Goal: Task Accomplishment & Management: Manage account settings

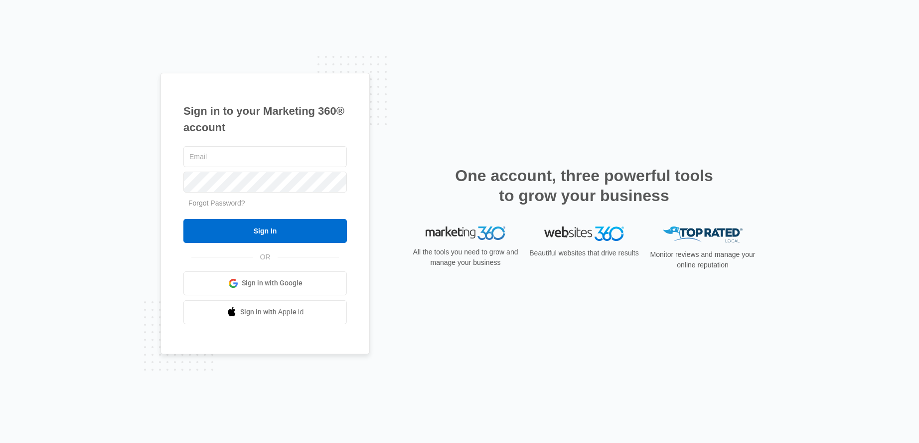
type input "[PERSON_NAME][EMAIL_ADDRESS][DOMAIN_NAME]"
click at [257, 249] on div "[PERSON_NAME][EMAIL_ADDRESS][DOMAIN_NAME] Forgot Password? Sign In OR Sign in w…" at bounding box center [265, 234] width 164 height 180
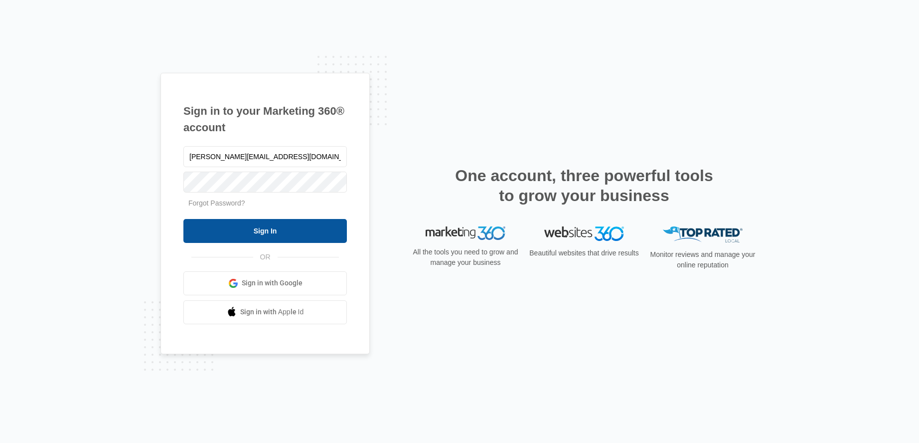
click at [252, 239] on input "Sign In" at bounding box center [265, 231] width 164 height 24
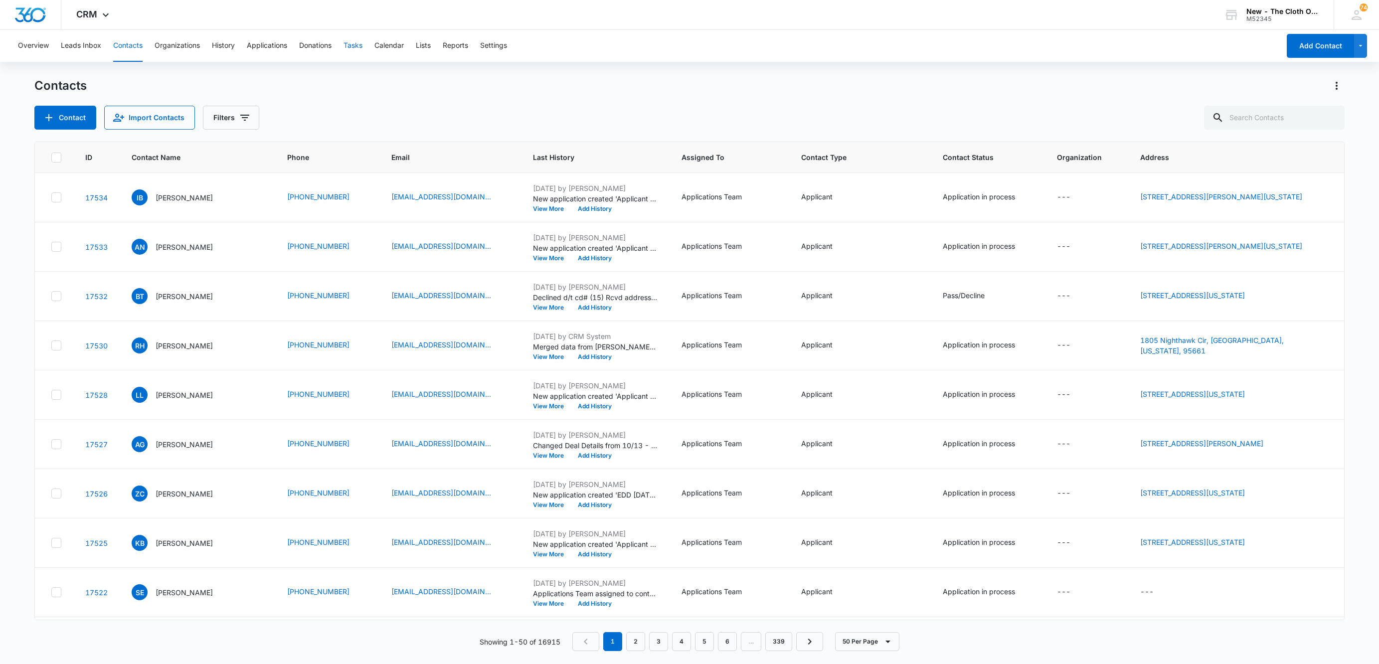
click at [352, 48] on button "Tasks" at bounding box center [353, 46] width 19 height 32
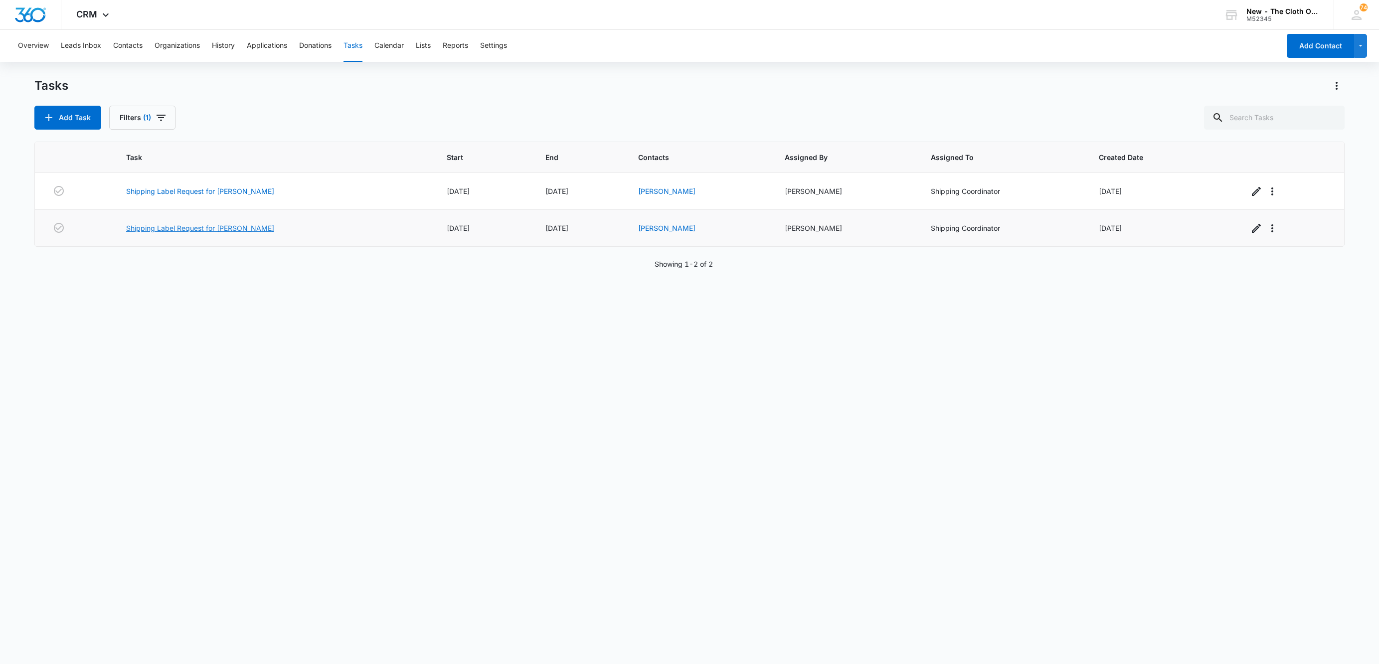
click at [205, 226] on link "Shipping Label Request for H RODRIGUEZ" at bounding box center [200, 228] width 148 height 10
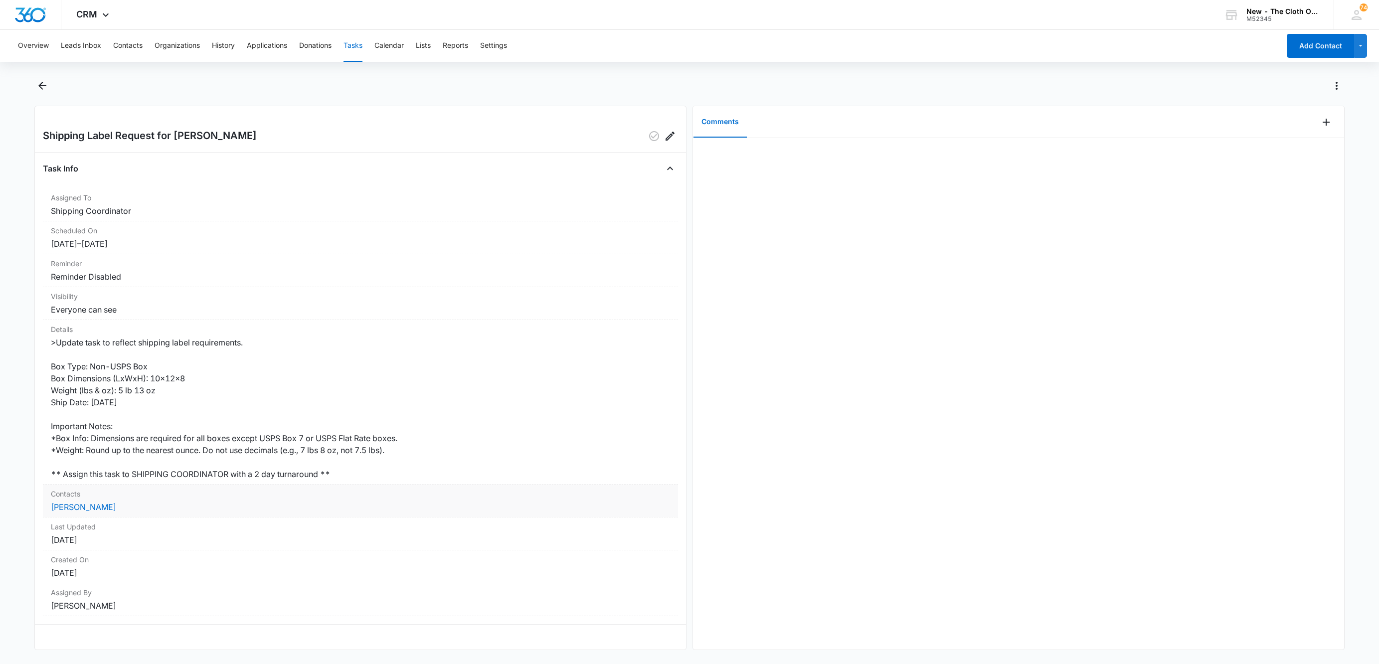
drag, startPoint x: 119, startPoint y: 508, endPoint x: 42, endPoint y: 512, distance: 76.4
click at [43, 512] on div "Contacts Hailee Rodriguez" at bounding box center [360, 501] width 635 height 33
copy link "Hailee Rodriguez"
click at [66, 509] on link "Hailee Rodriguez" at bounding box center [83, 507] width 65 height 10
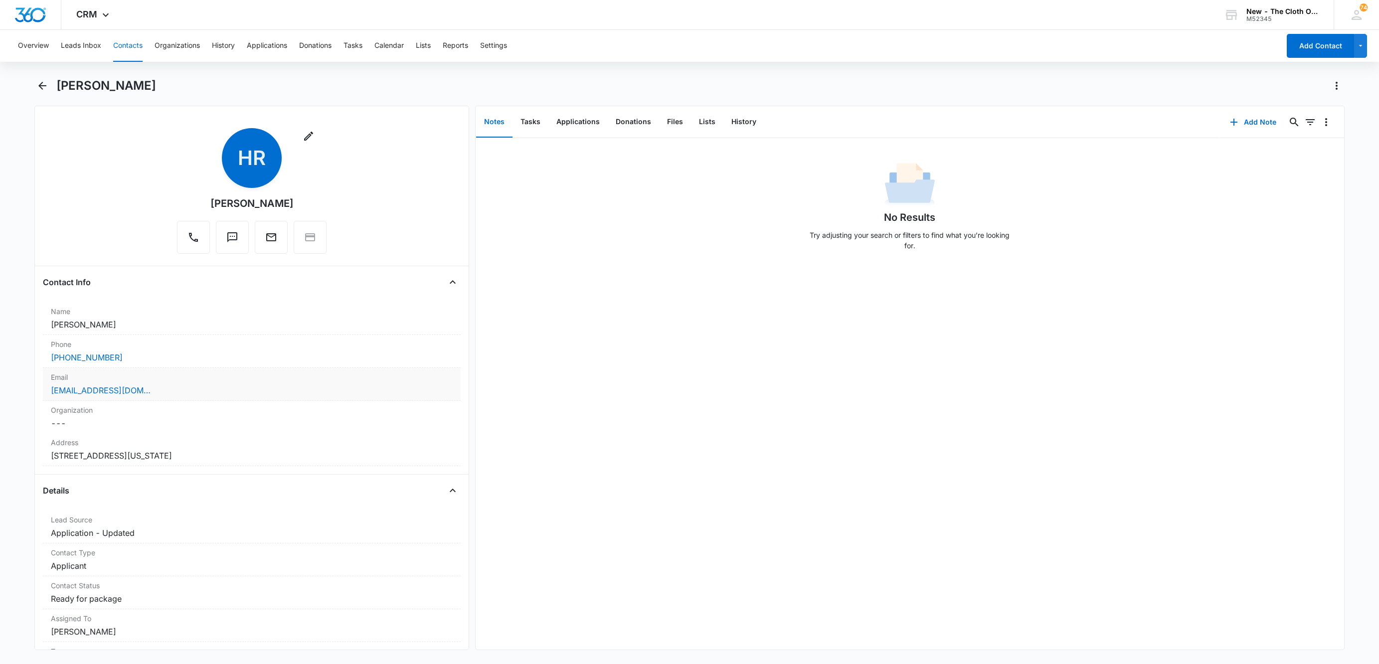
click at [186, 394] on div "rodriguezhailee@icloud.com" at bounding box center [252, 390] width 402 height 12
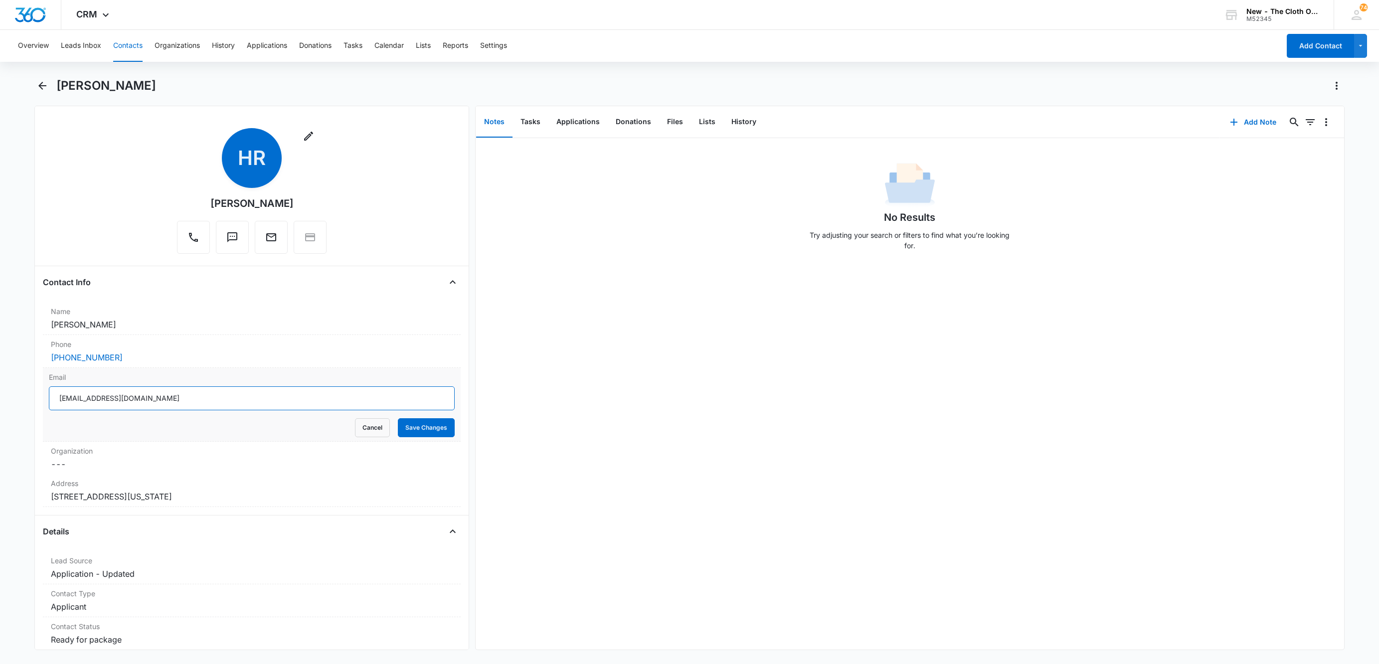
click at [227, 401] on input "rodriguezhailee@icloud.com" at bounding box center [252, 398] width 406 height 24
click at [355, 430] on button "Cancel" at bounding box center [372, 427] width 35 height 19
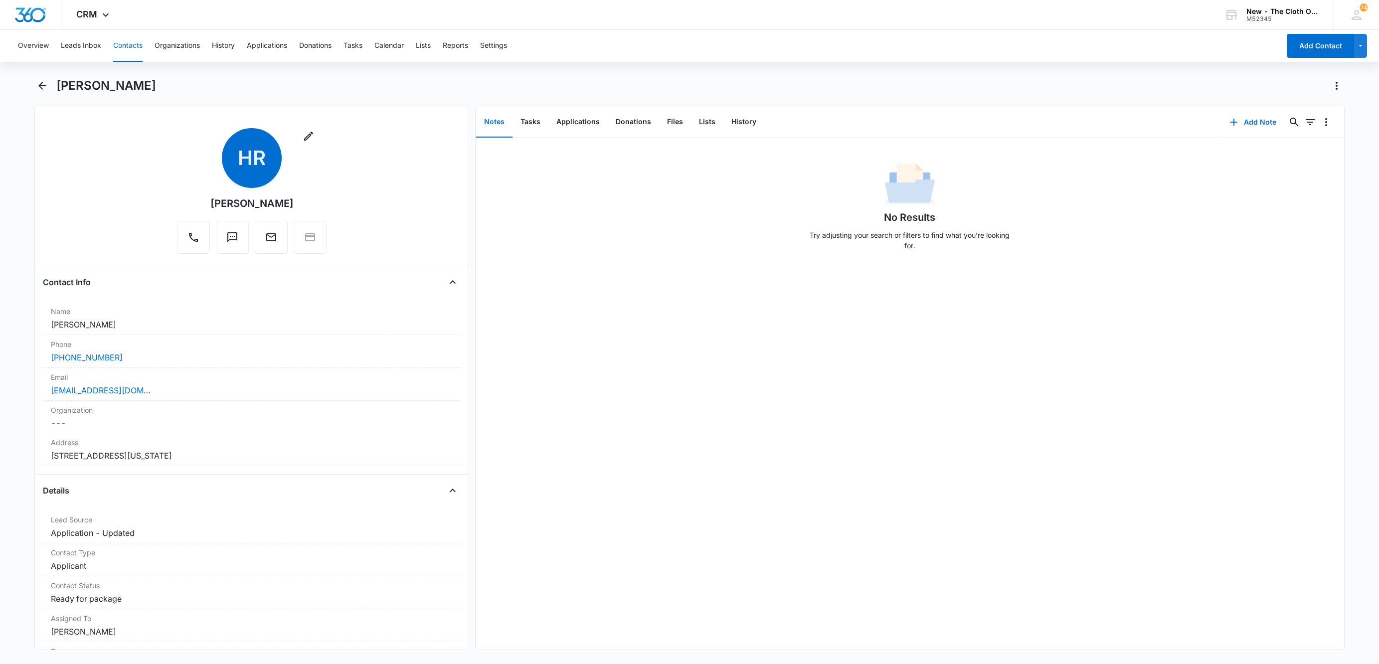
drag, startPoint x: 285, startPoint y: 456, endPoint x: 18, endPoint y: 459, distance: 266.8
click at [18, 459] on main "Hailee Rodriguez Remove HR Hailee Rodriguez Contact Info Name Cancel Save Chang…" at bounding box center [689, 370] width 1379 height 584
copy dd "2069 San Bernardino Ave Apt 2152 Colton California 92324"
drag, startPoint x: 534, startPoint y: 117, endPoint x: 525, endPoint y: 125, distance: 12.0
click at [534, 117] on button "Tasks" at bounding box center [531, 122] width 36 height 31
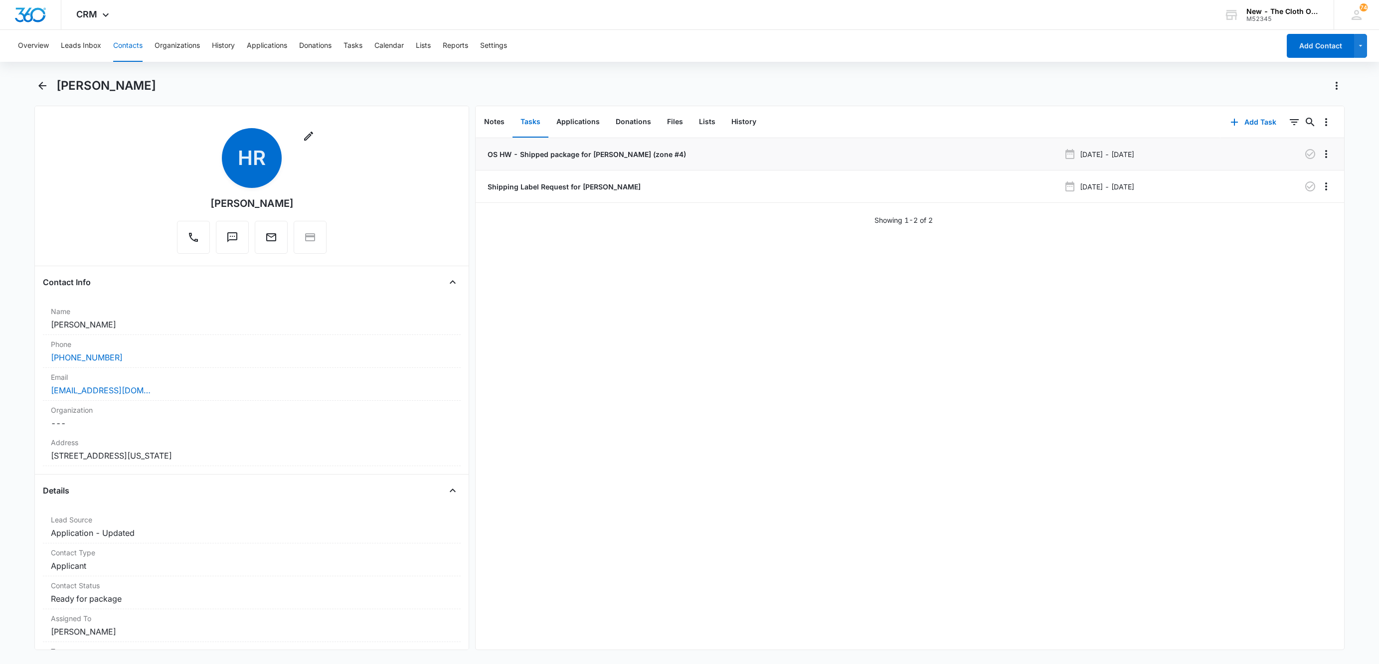
click at [530, 154] on p "OS HW - Shipped package for H. RODRIGUEZ (zone #4)" at bounding box center [586, 154] width 200 height 10
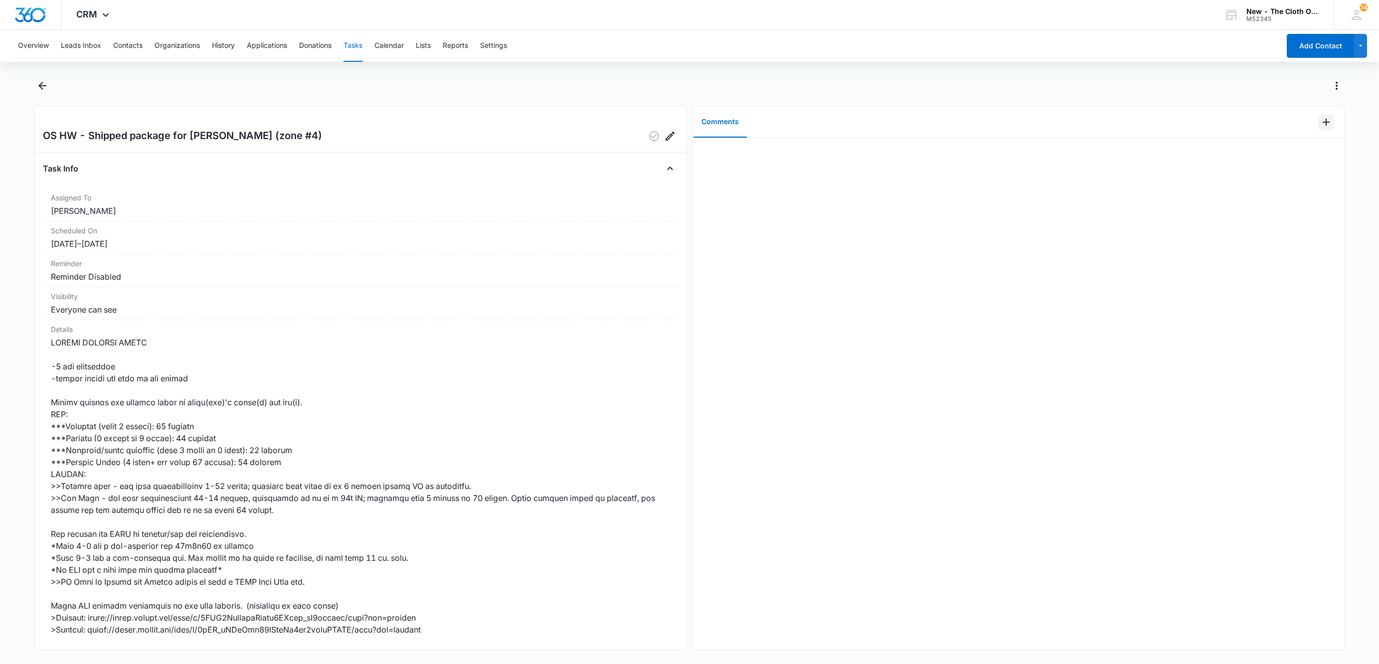
click at [1318, 129] on button "Add Comment" at bounding box center [1326, 122] width 16 height 16
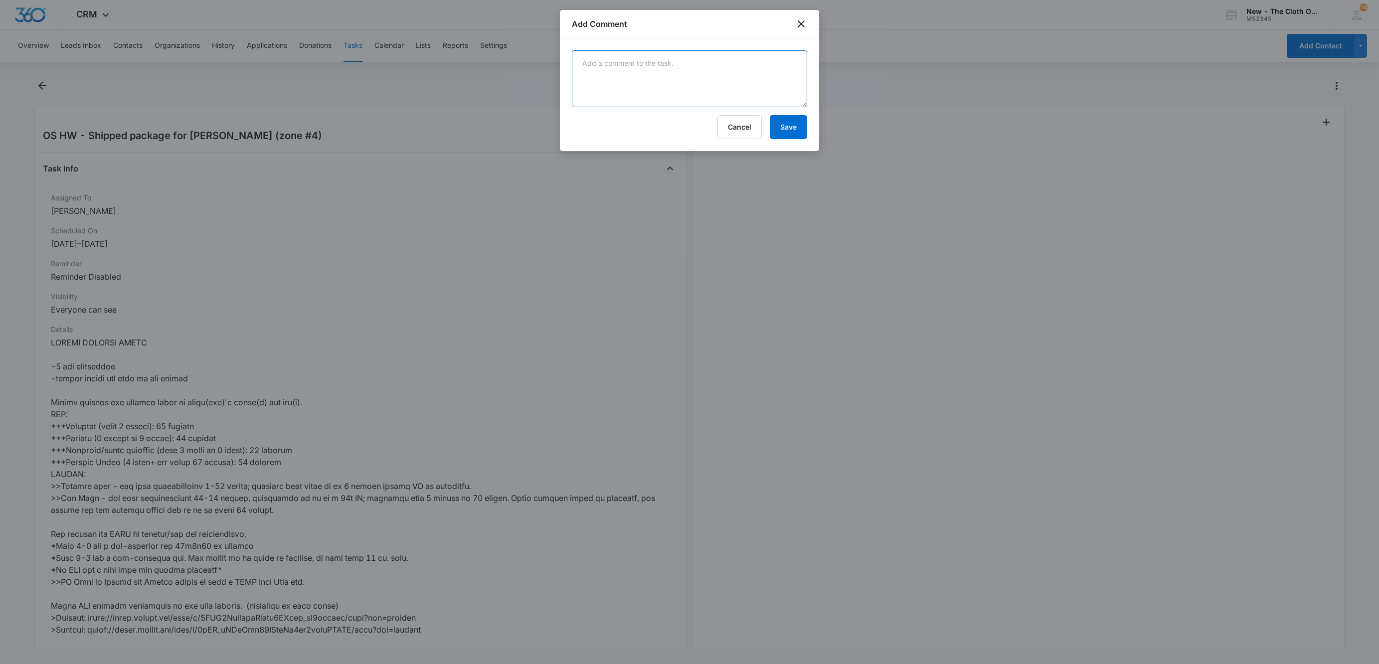
click at [743, 82] on textarea at bounding box center [689, 78] width 235 height 57
paste textarea "9434636106195275773855"
type textarea "9434636106195275773855"
click at [773, 126] on button "Save" at bounding box center [788, 127] width 37 height 24
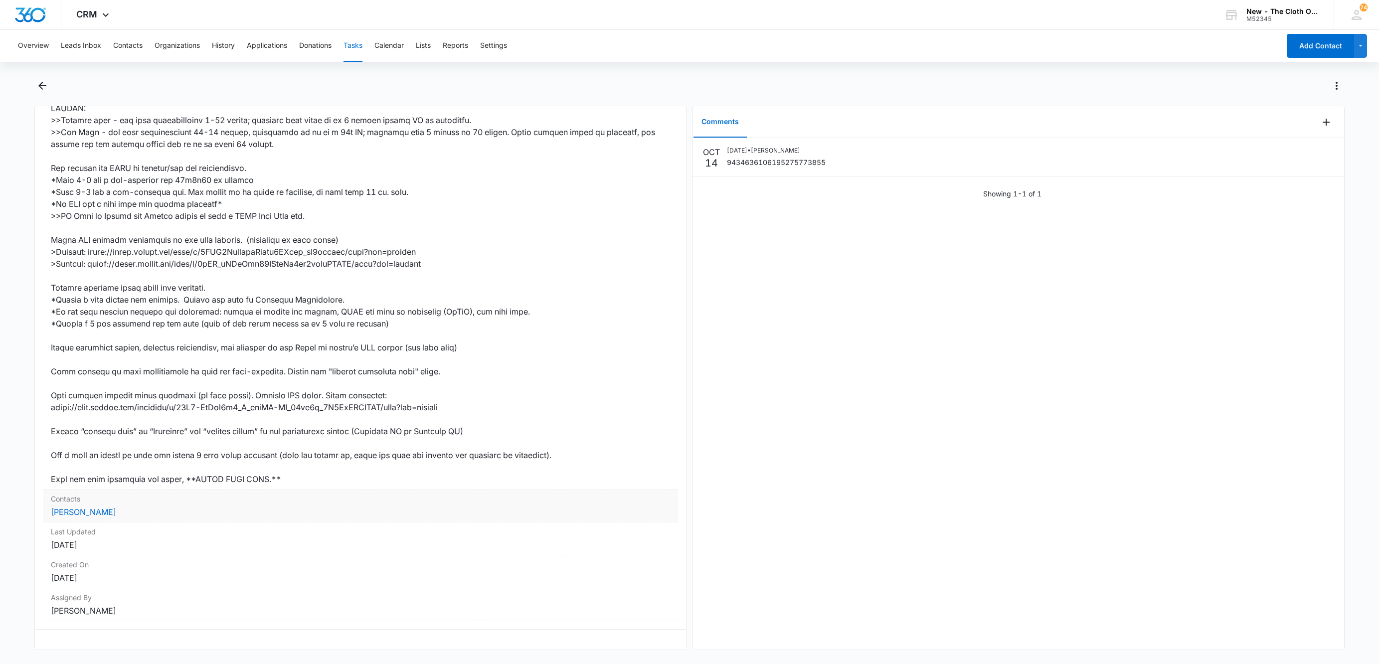
scroll to position [380, 0]
click at [99, 507] on link "Hailee Rodriguez" at bounding box center [83, 512] width 65 height 10
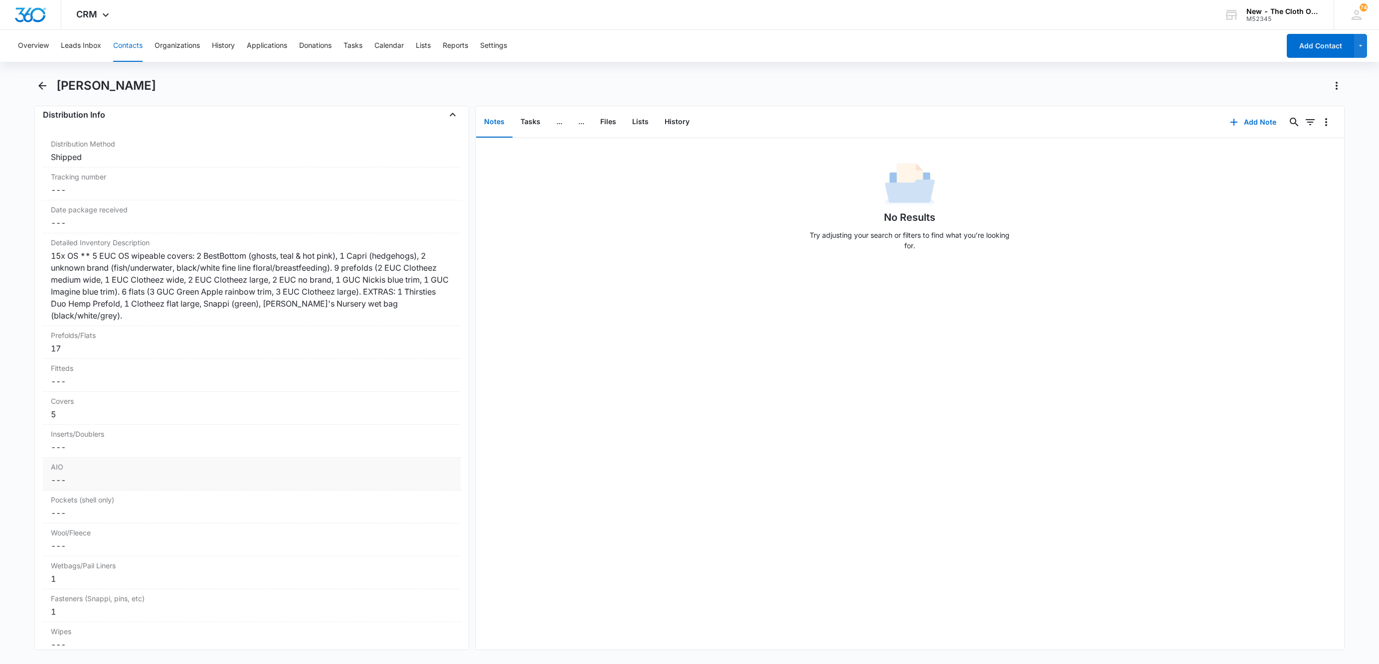
scroll to position [2319, 0]
click at [66, 222] on dd "Cancel Save Changes ---" at bounding box center [252, 216] width 402 height 12
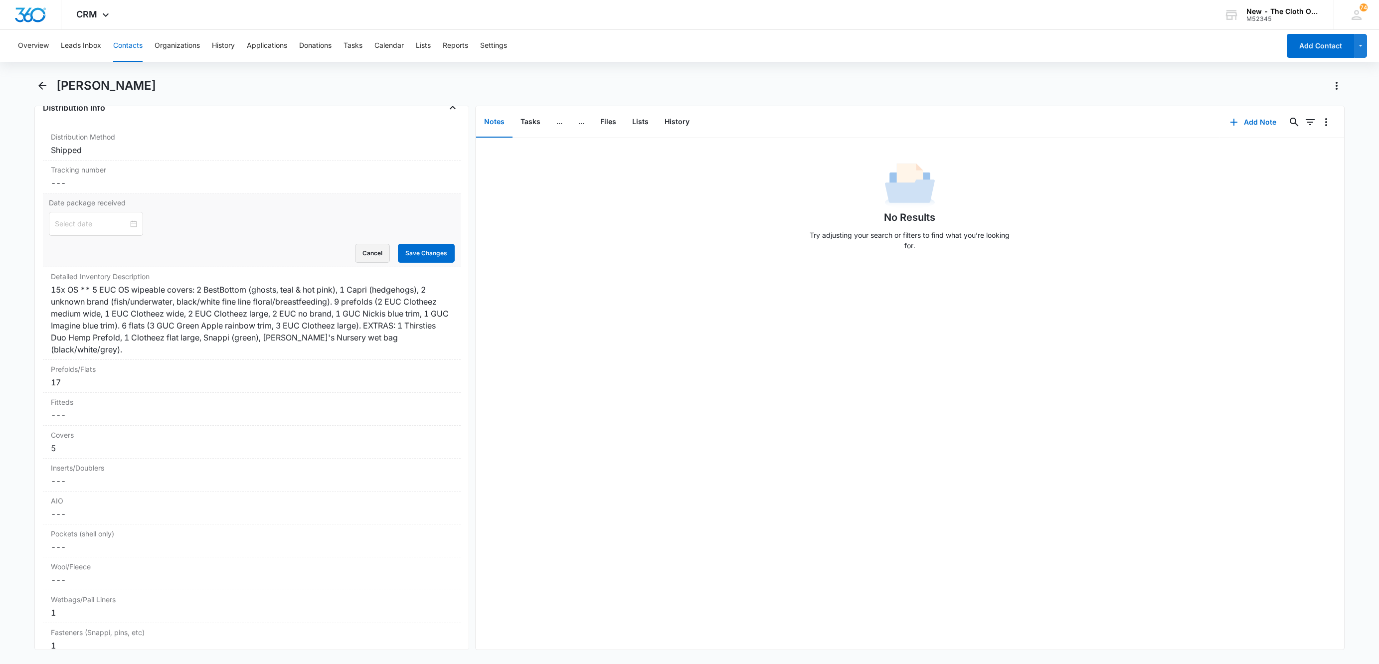
click at [358, 263] on button "Cancel" at bounding box center [372, 253] width 35 height 19
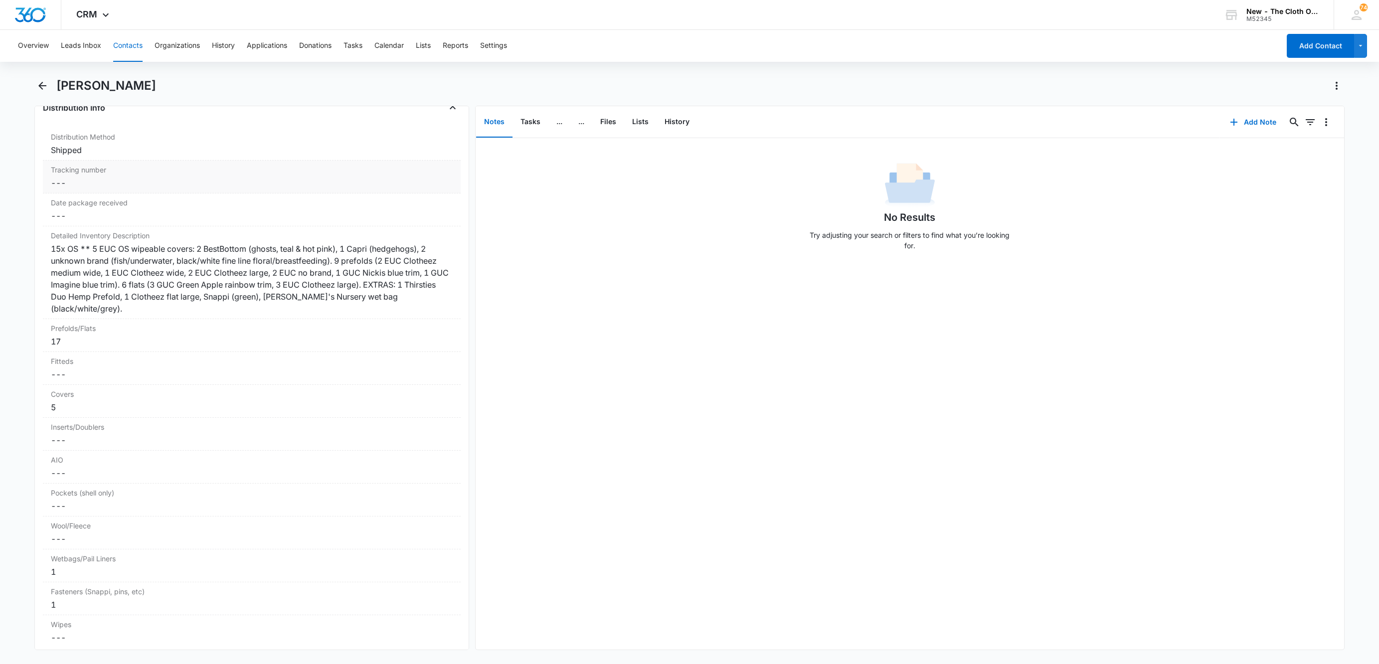
click at [77, 189] on dd "Cancel Save Changes ---" at bounding box center [252, 183] width 402 height 12
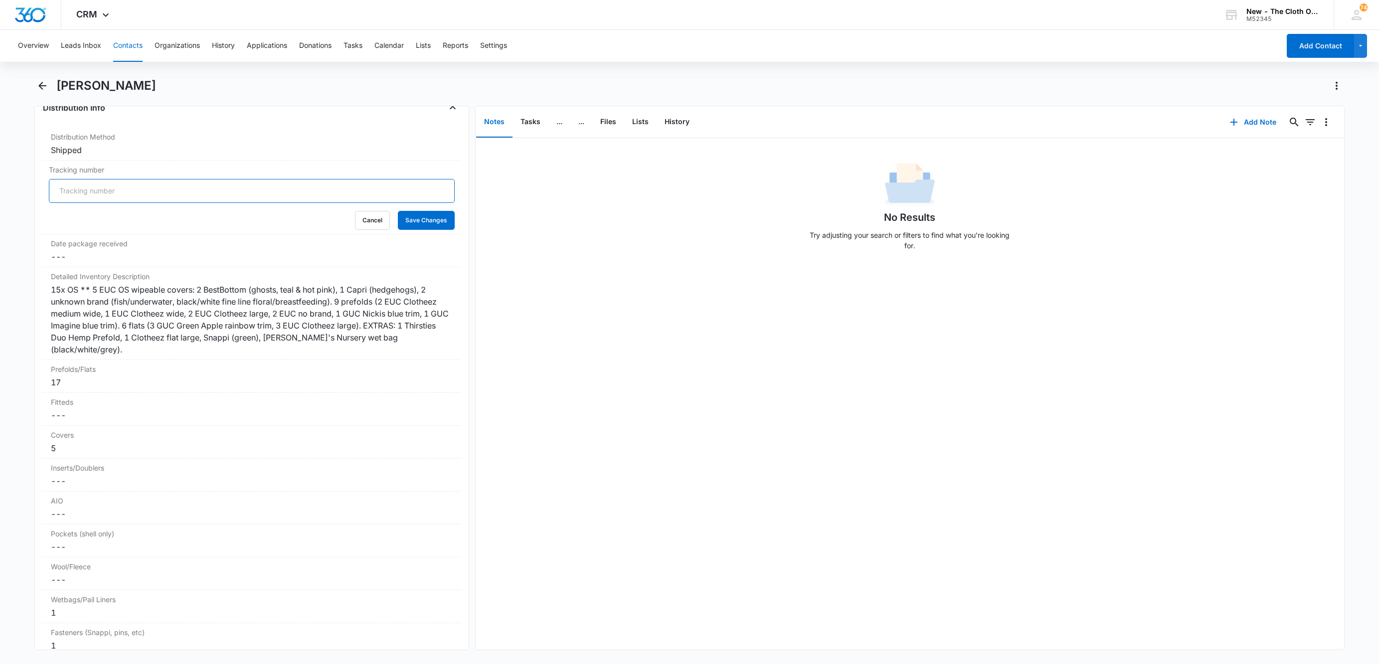
click at [77, 198] on input "Tracking number" at bounding box center [252, 191] width 406 height 24
paste input "9434636106195275773855"
type input "USPS 9434636106195275773855"
click at [398, 211] on button "Save Changes" at bounding box center [426, 220] width 57 height 19
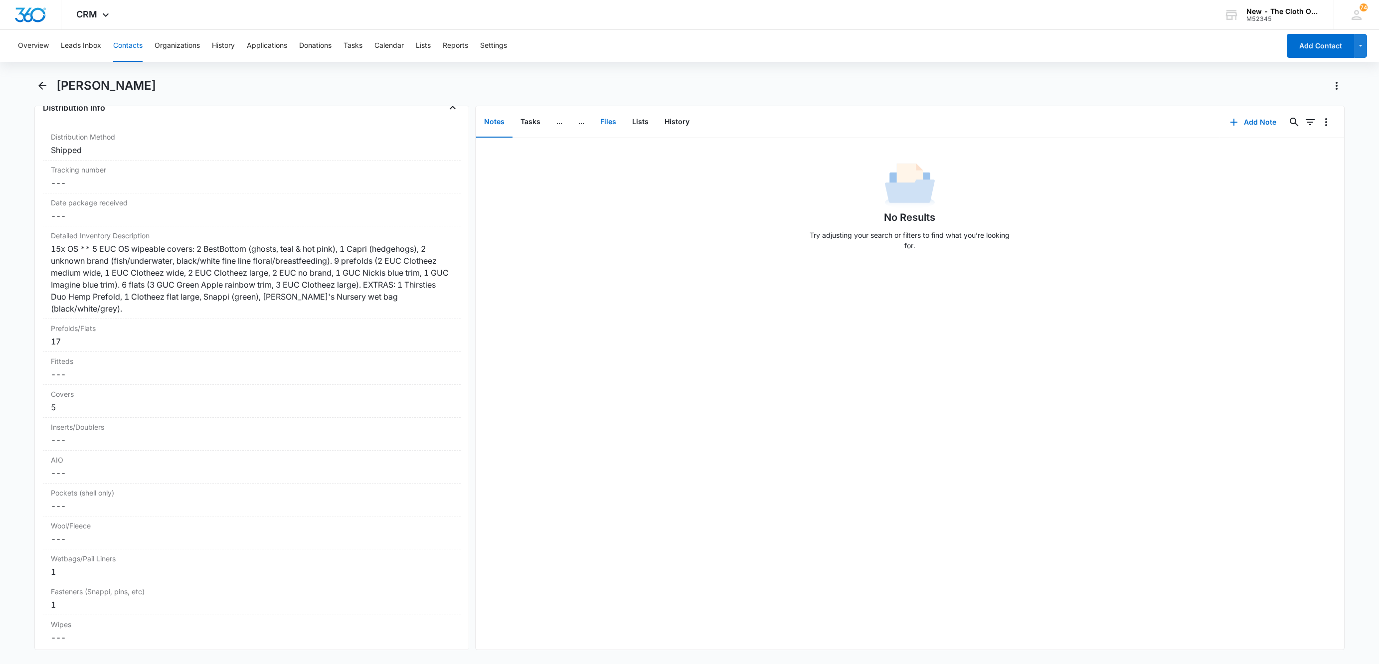
click at [609, 114] on button "Files" at bounding box center [608, 122] width 32 height 31
click at [1268, 126] on button "Add File" at bounding box center [1287, 122] width 62 height 24
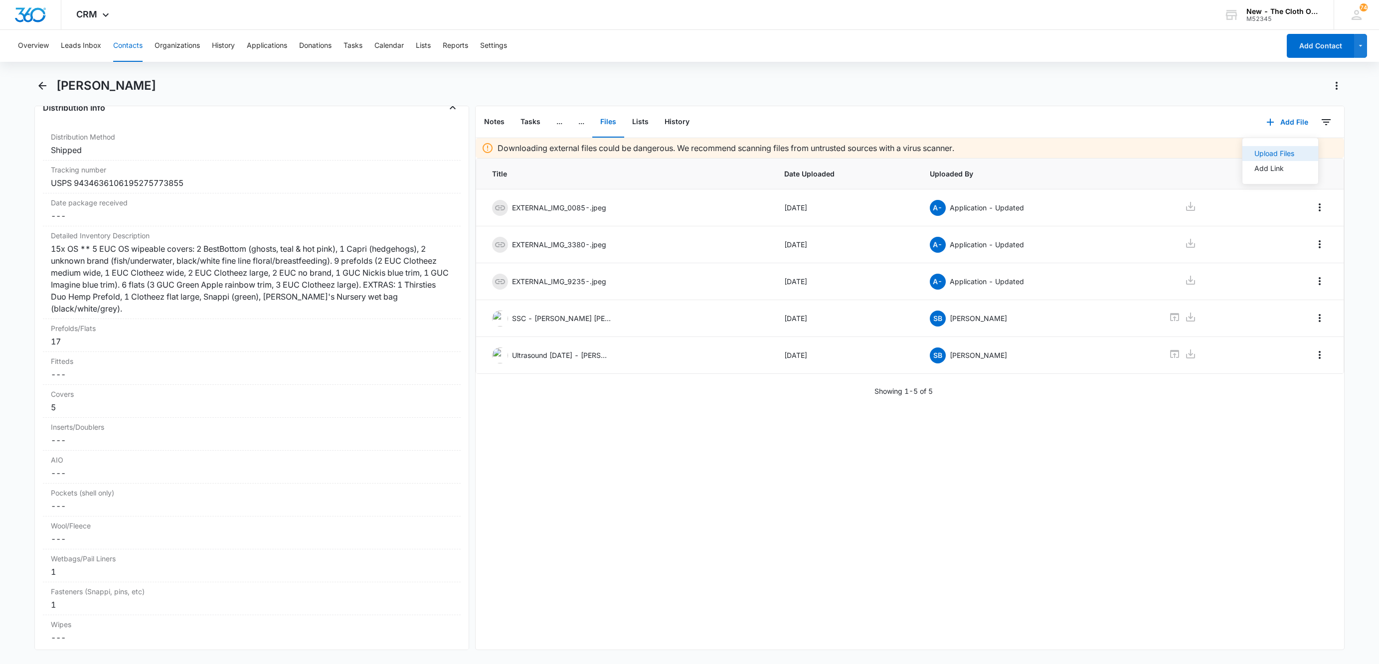
click at [1276, 151] on div "Upload Files" at bounding box center [1275, 153] width 40 height 7
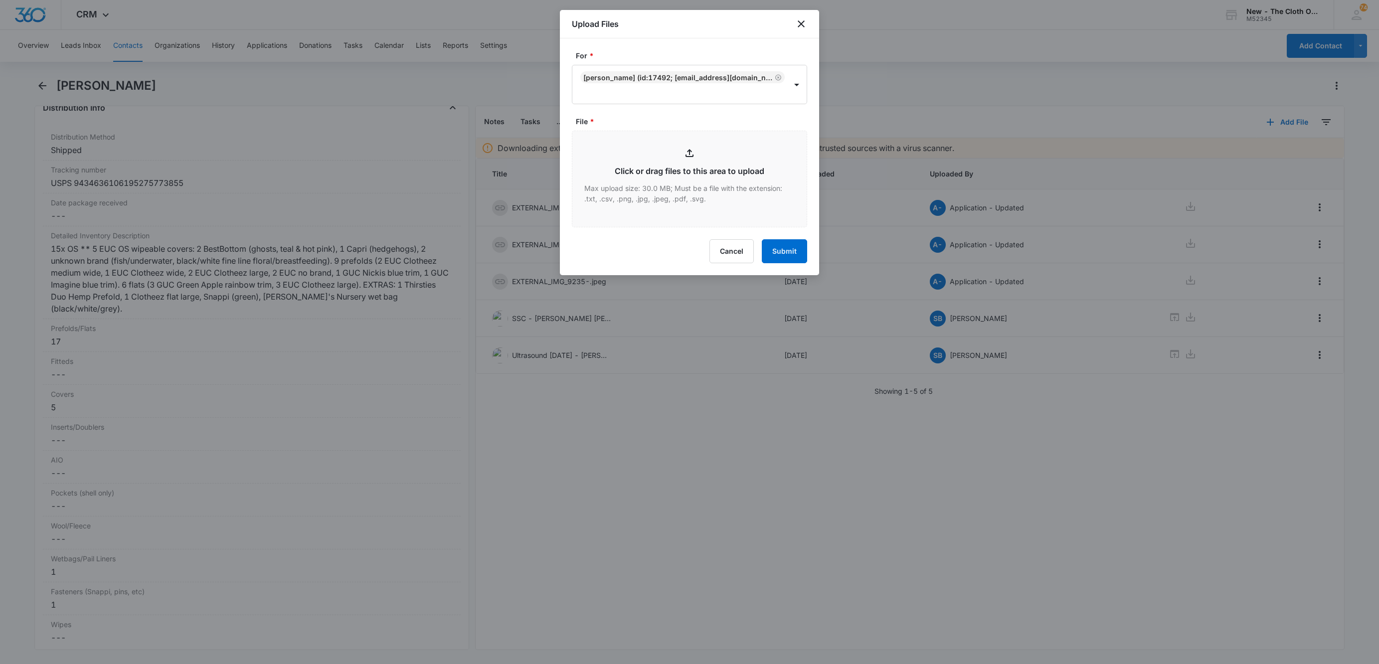
type input "C:\fakepath\9434636106195275773855---Hailee-Rodriguez---10-14-2025.pdf"
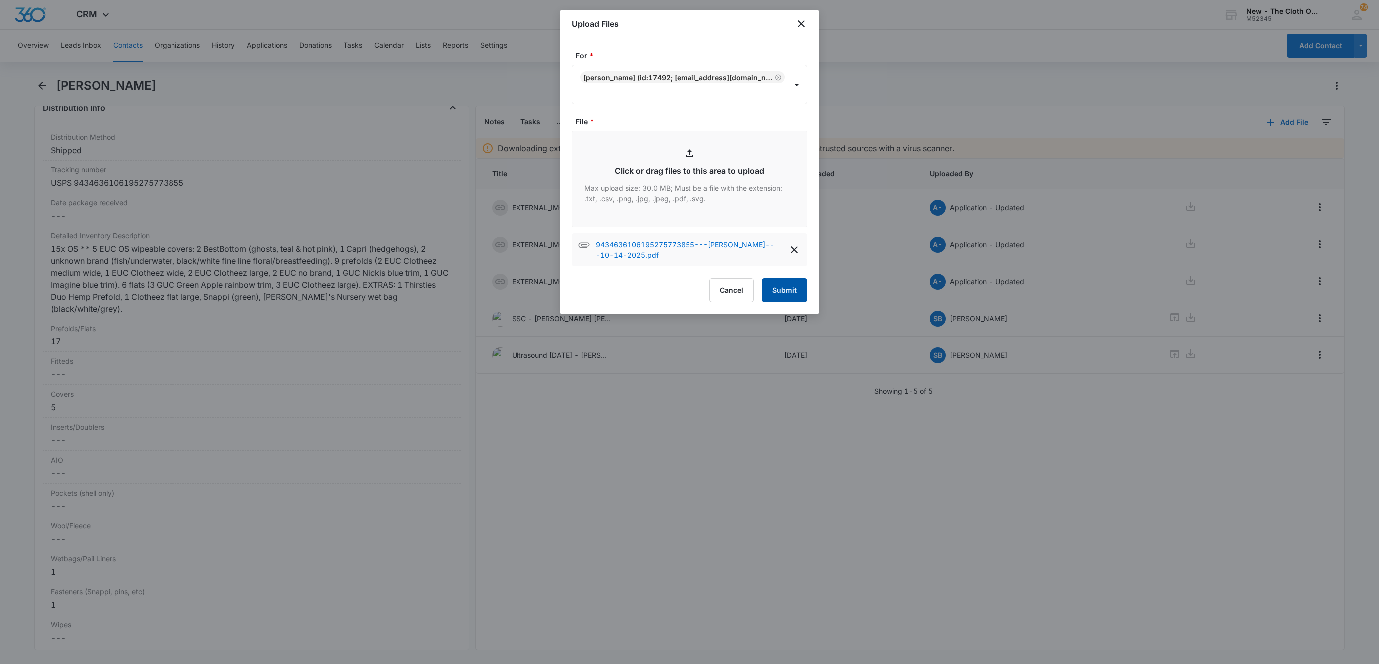
click at [780, 295] on button "Submit" at bounding box center [784, 290] width 45 height 24
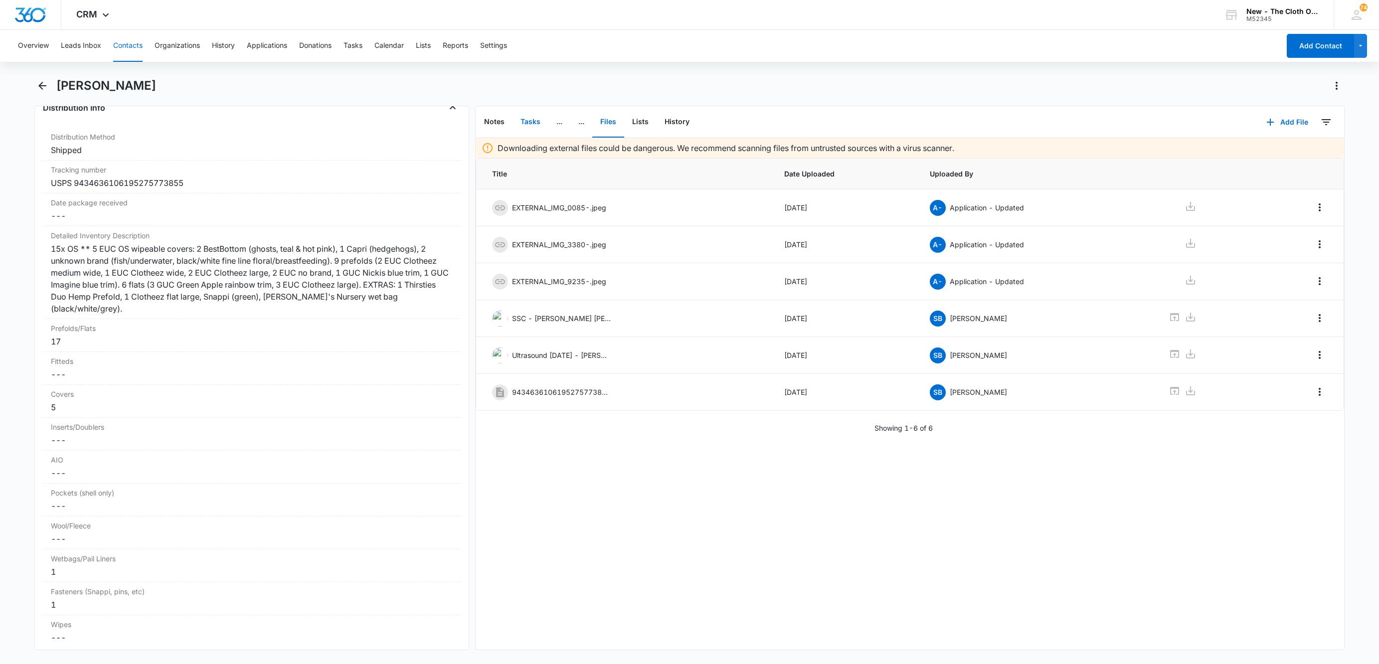
click at [530, 120] on button "Tasks" at bounding box center [531, 122] width 36 height 31
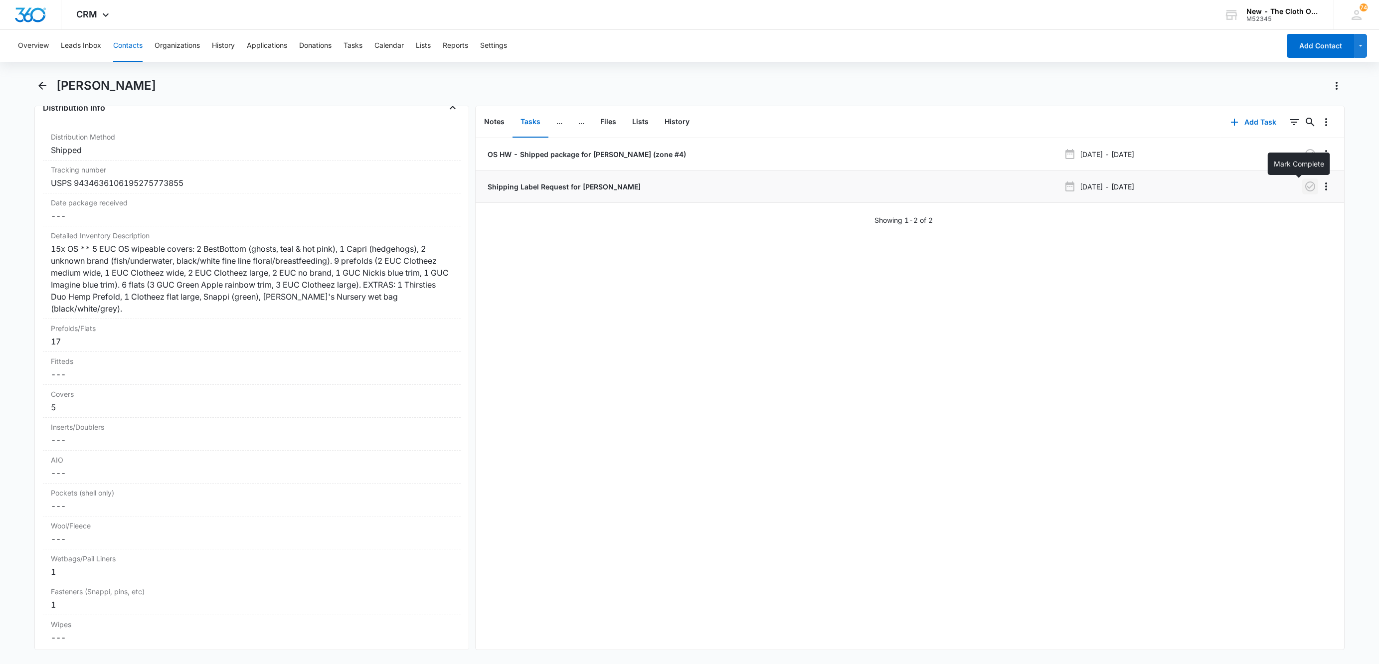
click at [1304, 190] on icon "button" at bounding box center [1310, 186] width 12 height 12
click at [137, 36] on button "Contacts" at bounding box center [127, 46] width 29 height 32
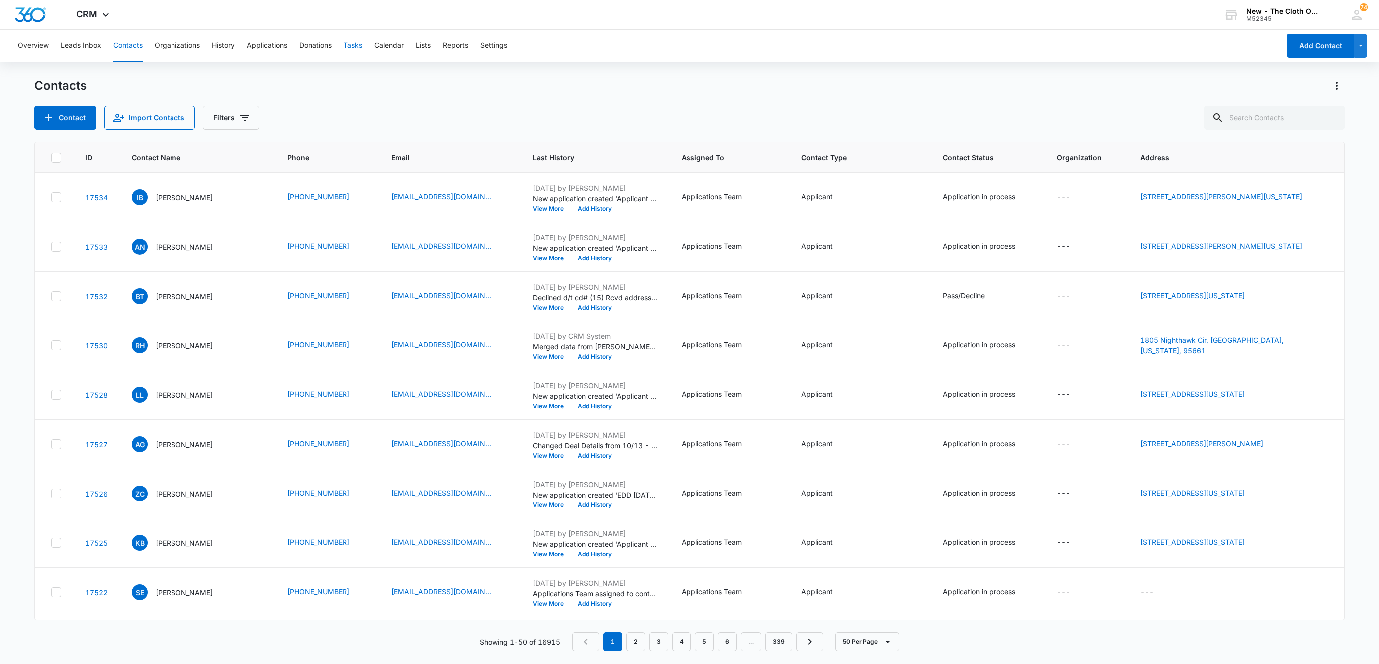
click at [352, 49] on button "Tasks" at bounding box center [353, 46] width 19 height 32
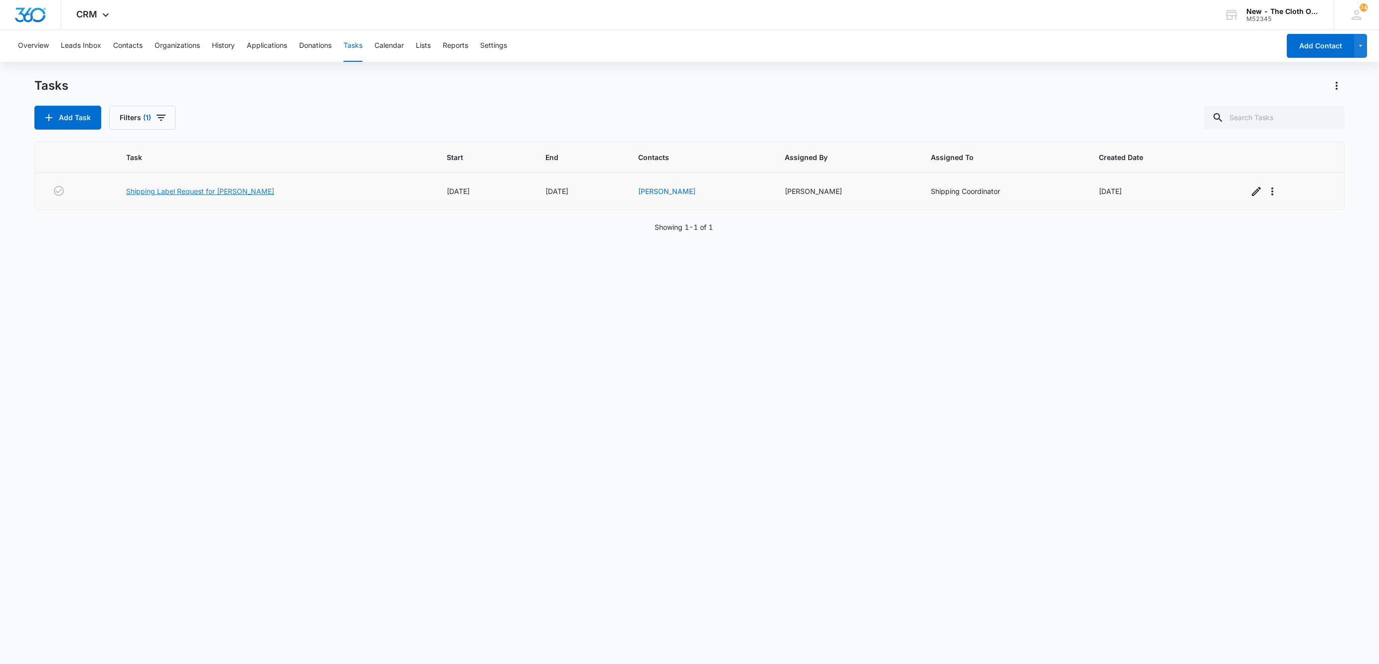
click at [179, 190] on link "Shipping Label Request for J ELLAZAR" at bounding box center [200, 191] width 148 height 10
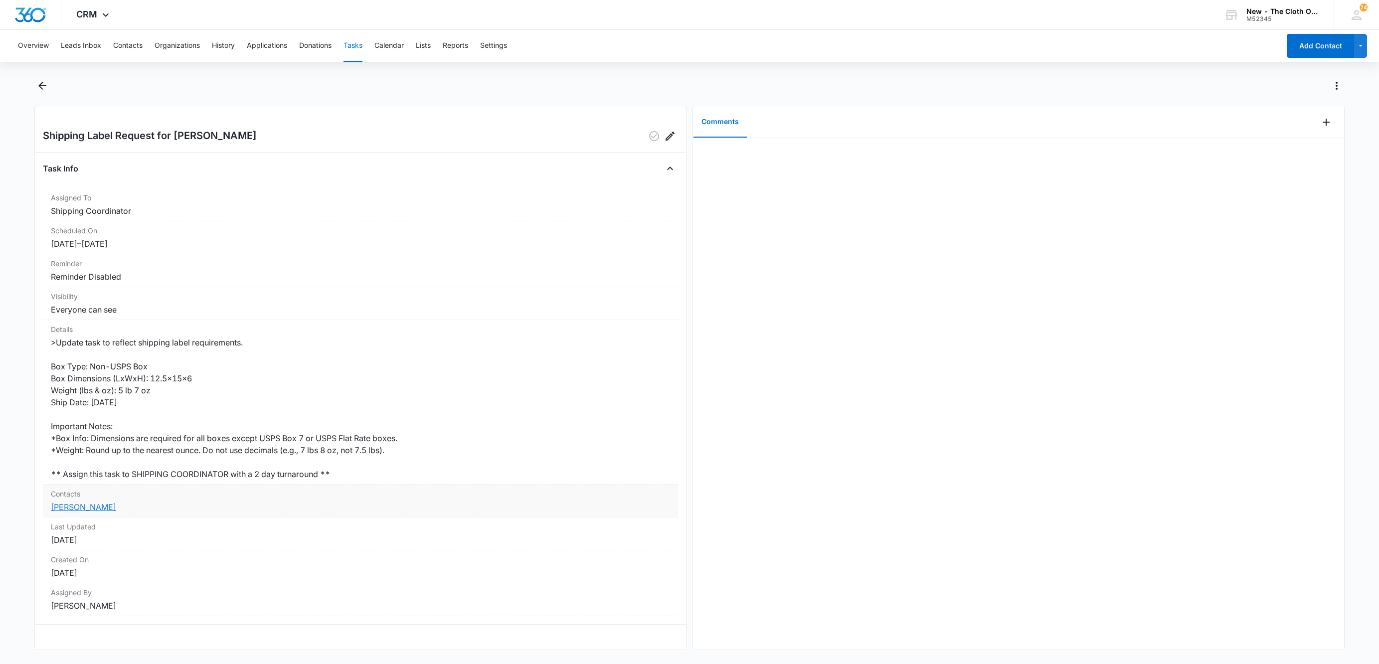
click at [96, 508] on link "Jasmine Ellazar" at bounding box center [83, 507] width 65 height 10
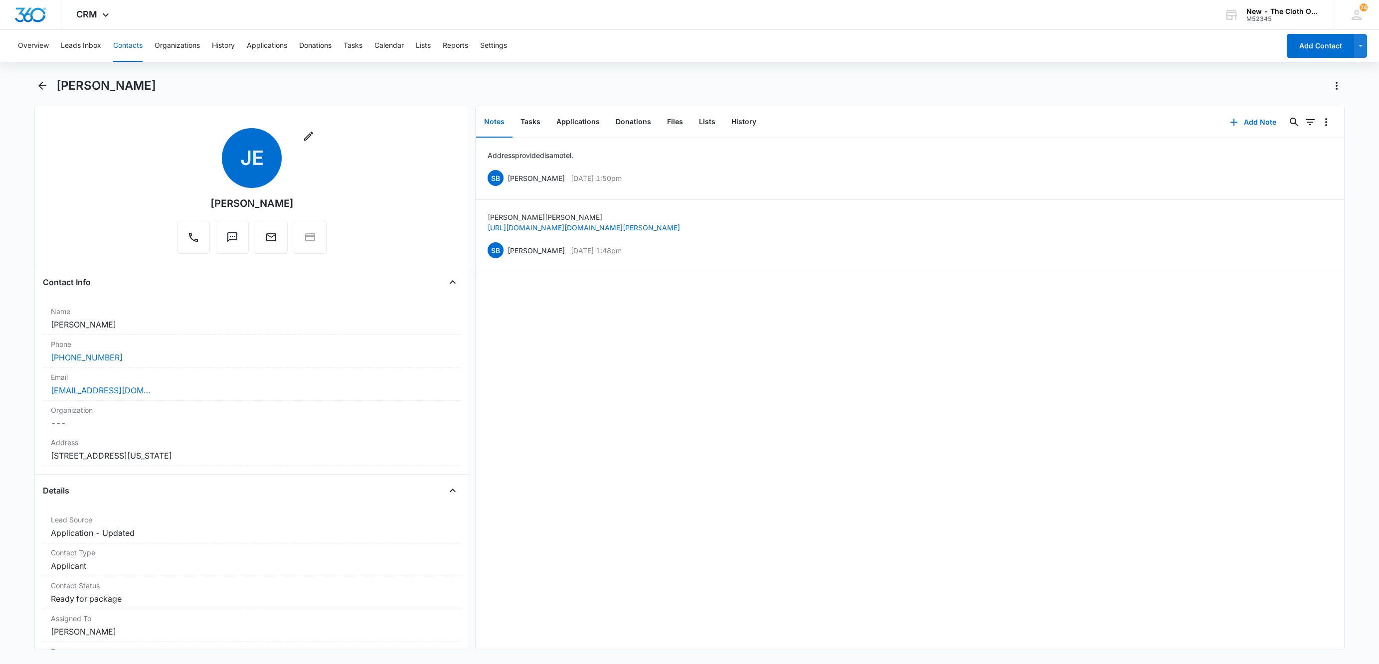
drag, startPoint x: 135, startPoint y: 331, endPoint x: 9, endPoint y: 323, distance: 125.9
click at [9, 323] on main "Jasmine Ellazar Remove JE Jasmine Ellazar Contact Info Name Cancel Save Changes…" at bounding box center [689, 370] width 1379 height 584
copy dd "Jasmine Ellazar"
drag, startPoint x: 226, startPoint y: 386, endPoint x: 238, endPoint y: 381, distance: 12.8
click at [226, 386] on div "jasmineellazar92@gmail.com" at bounding box center [252, 390] width 402 height 12
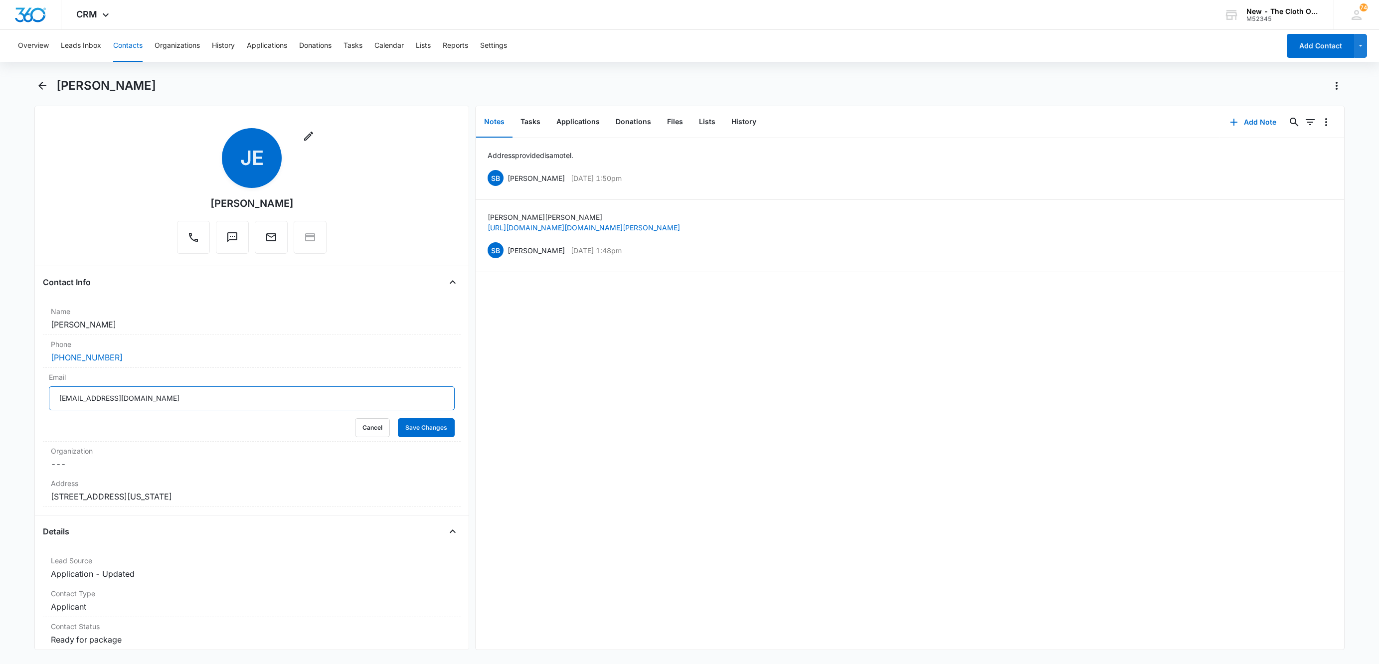
click at [274, 398] on input "jasmineellazar92@gmail.com" at bounding box center [252, 398] width 406 height 24
click at [355, 427] on button "Cancel" at bounding box center [372, 427] width 35 height 19
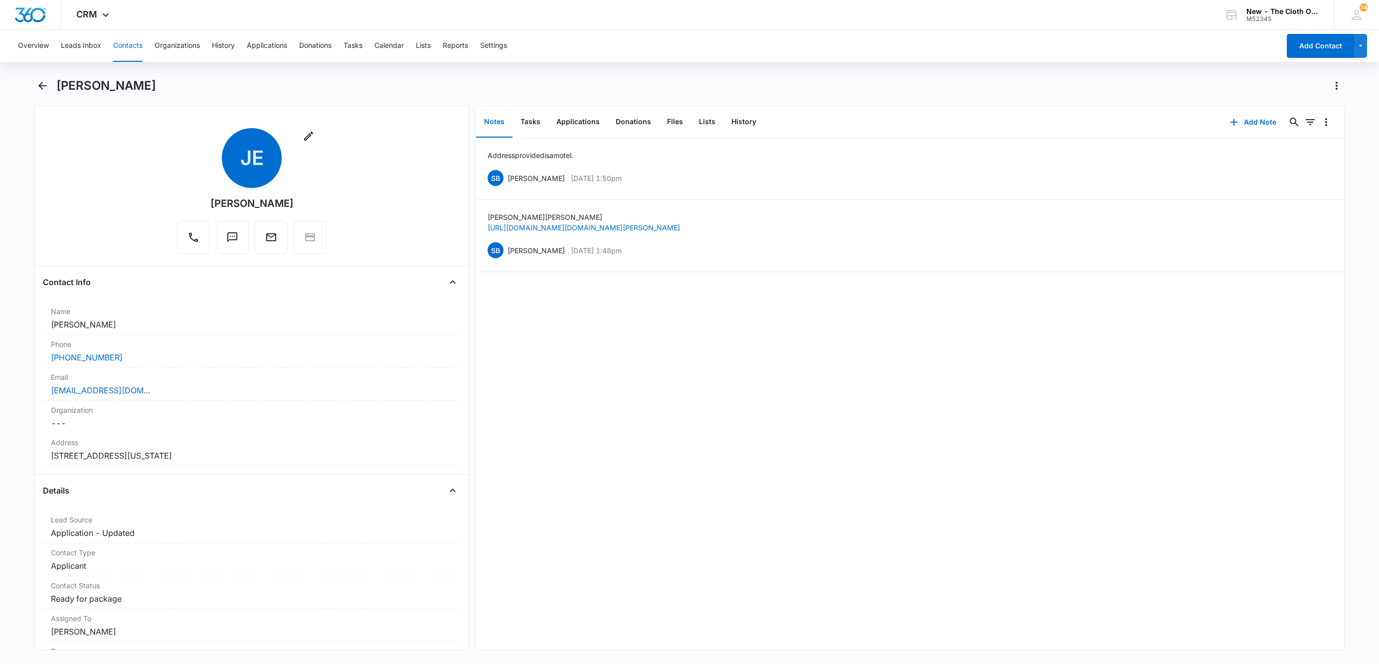
click at [56, 81] on h1 "Jasmine Ellazar" at bounding box center [106, 85] width 100 height 15
copy div "Jasmine Ellazar Remove"
drag, startPoint x: 315, startPoint y: 453, endPoint x: 25, endPoint y: 452, distance: 289.2
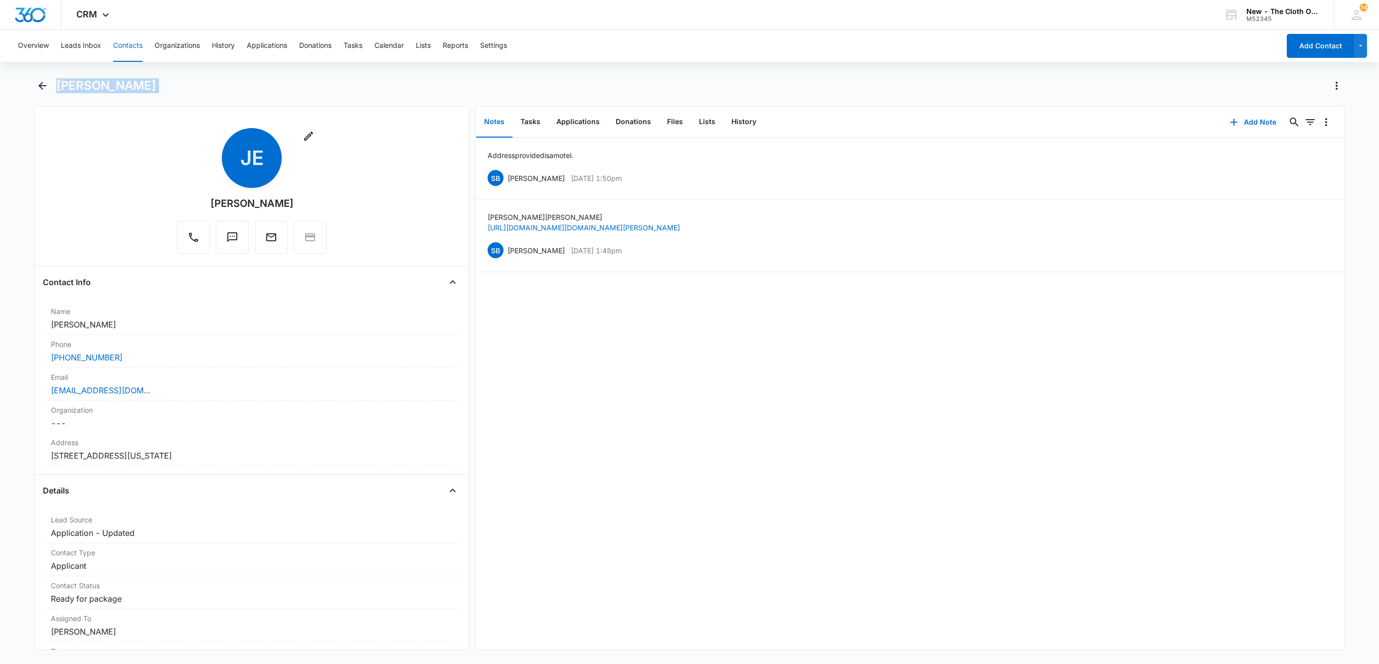
click at [25, 452] on main "Jasmine Ellazar Remove JE Jasmine Ellazar Contact Info Name Cancel Save Changes…" at bounding box center [689, 370] width 1379 height 584
copy dd "4360 Boulder Highway Suite 121 Las Vegas Nevada 89121"
click at [536, 126] on button "Tasks" at bounding box center [531, 122] width 36 height 31
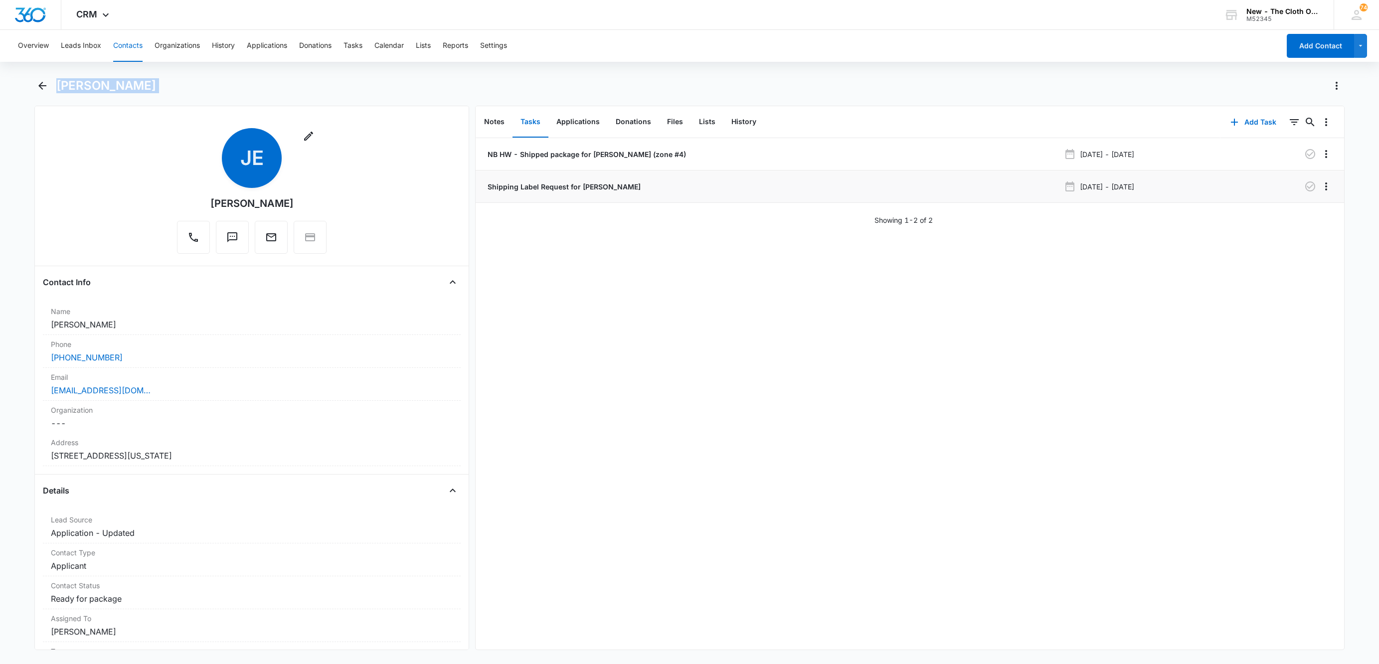
click at [585, 188] on p "Shipping Label Request for J ELLAZAR" at bounding box center [563, 186] width 155 height 10
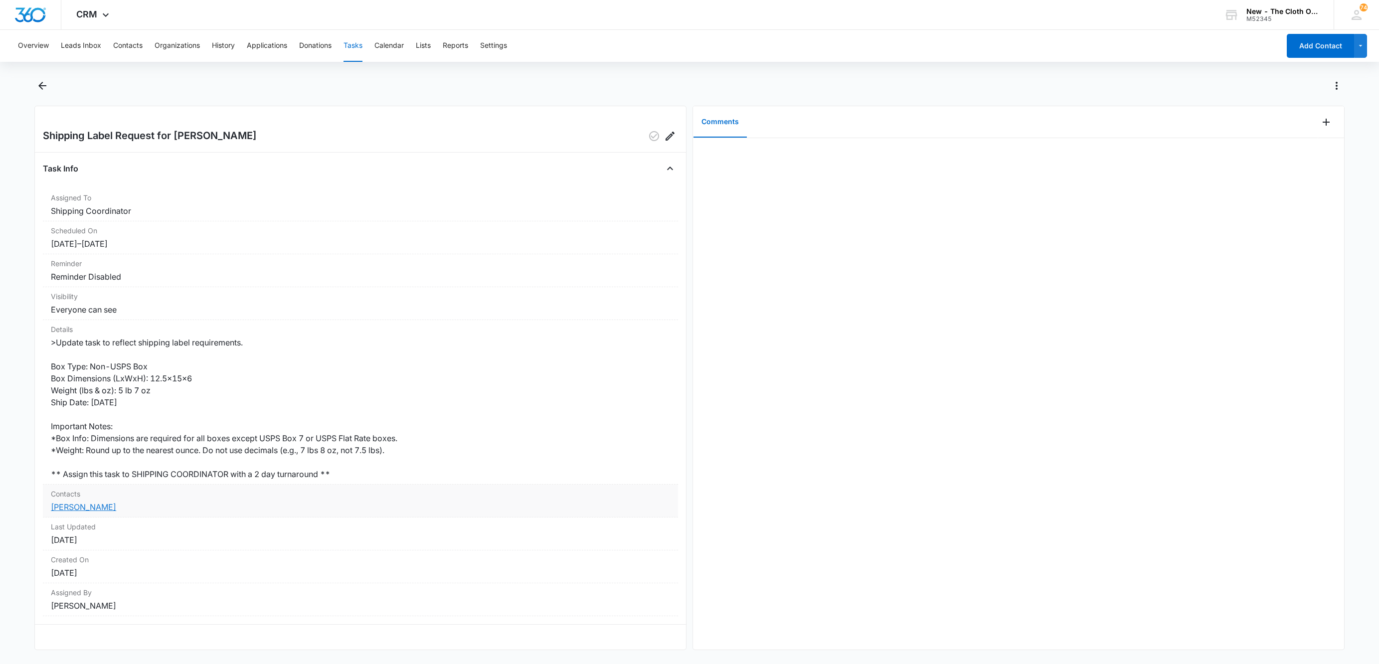
click at [93, 506] on link "Jasmine Ellazar" at bounding box center [83, 507] width 65 height 10
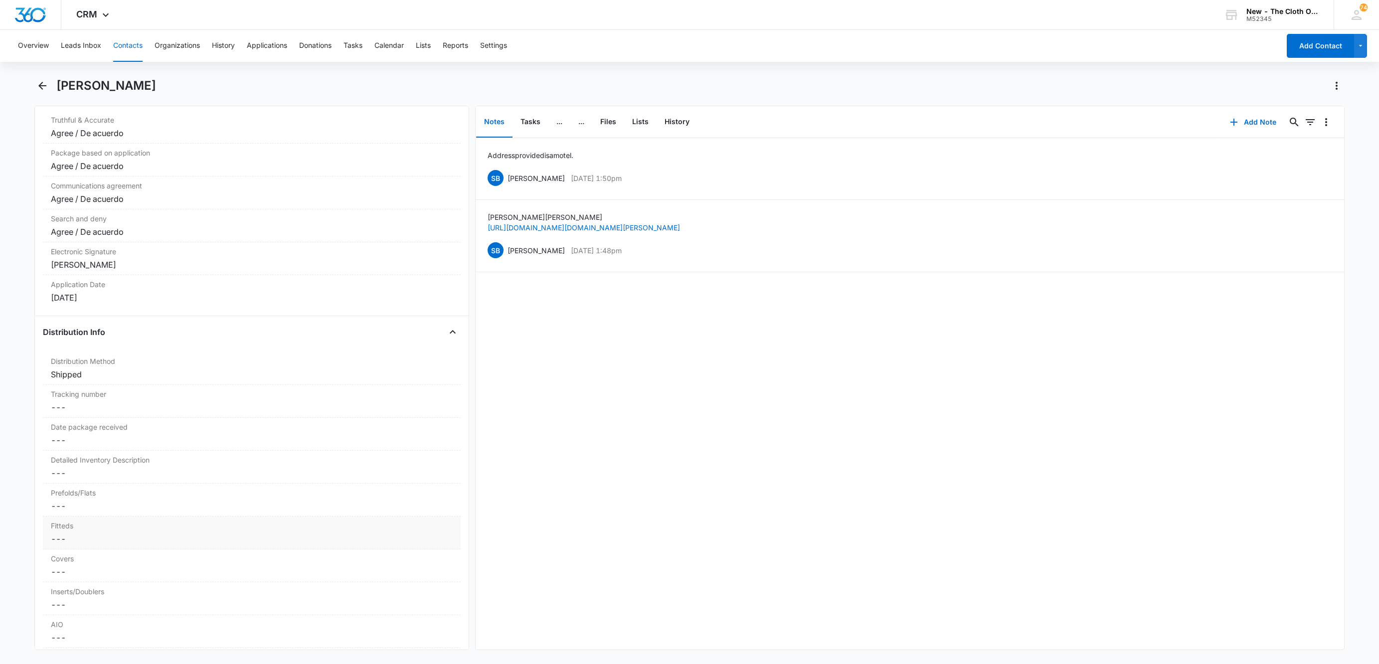
scroll to position [2244, 0]
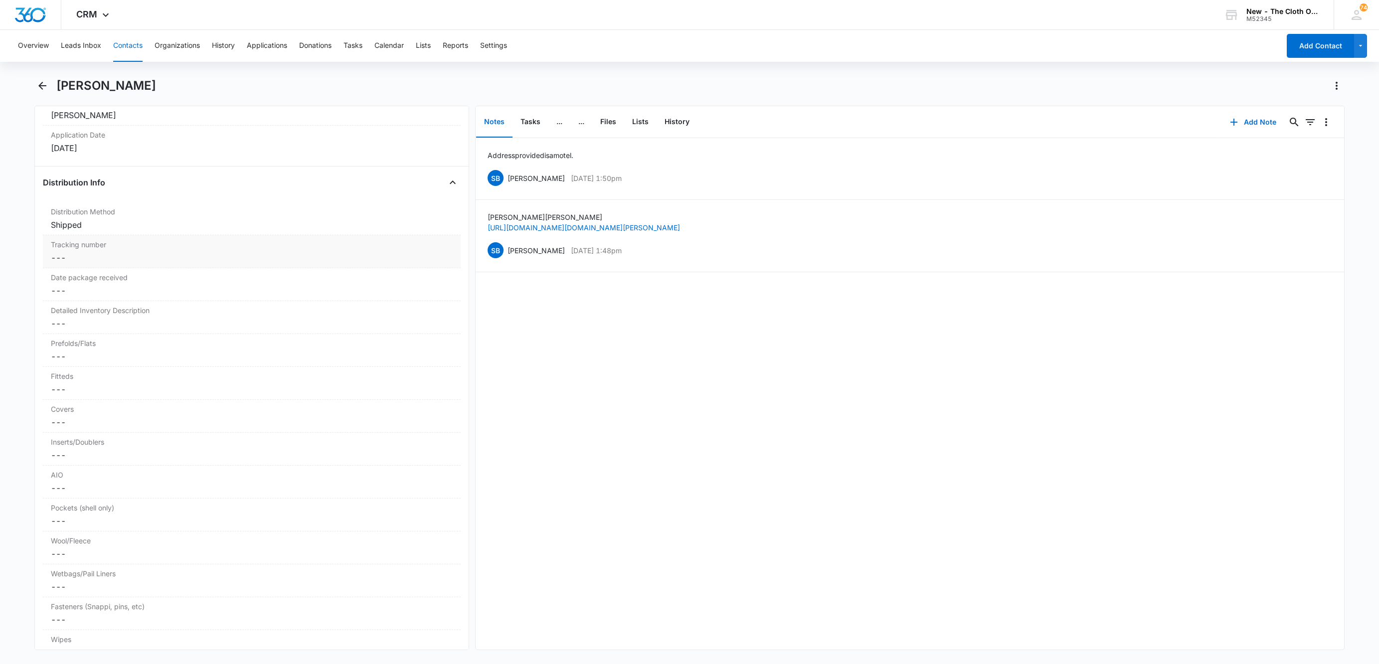
click at [57, 264] on div "Tracking number Cancel Save Changes ---" at bounding box center [252, 251] width 418 height 33
click at [60, 277] on input "Tracking number" at bounding box center [252, 266] width 406 height 24
paste input "9434636106195275774197"
type input "NB: USPS 9434636106195275774197"
click at [398, 286] on button "Save Changes" at bounding box center [426, 295] width 57 height 19
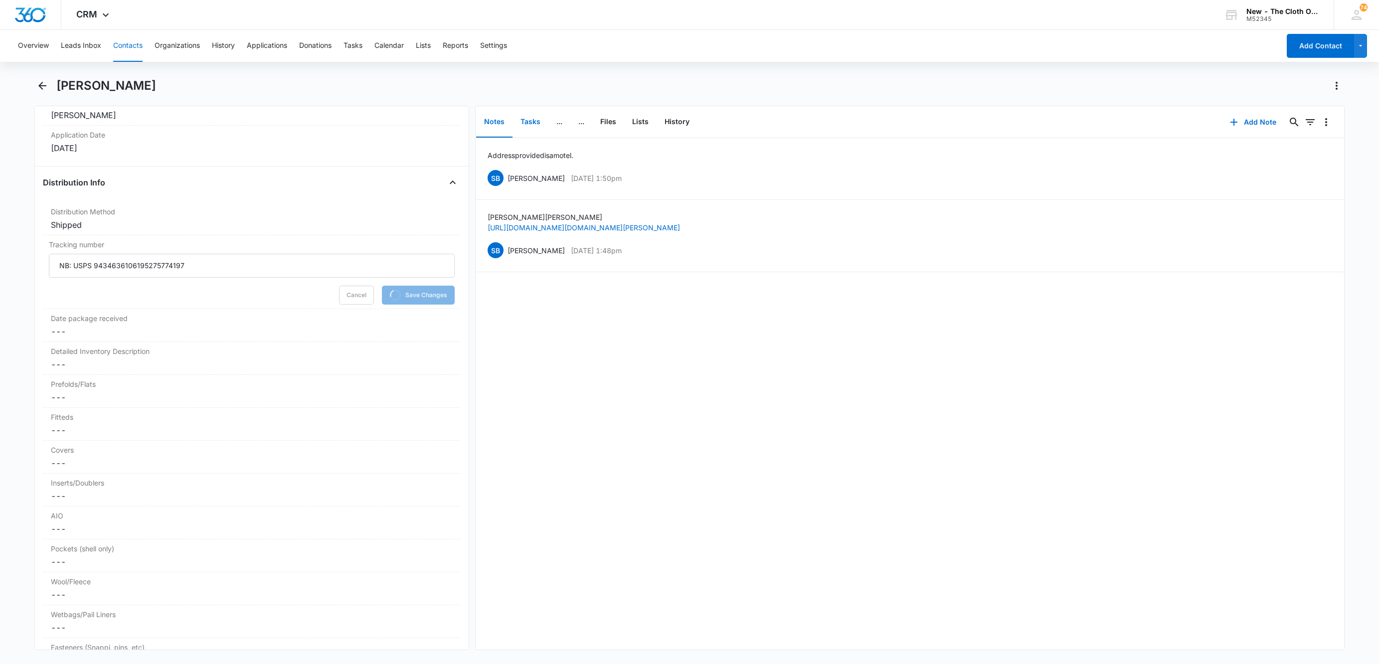
click at [528, 117] on button "Tasks" at bounding box center [531, 122] width 36 height 31
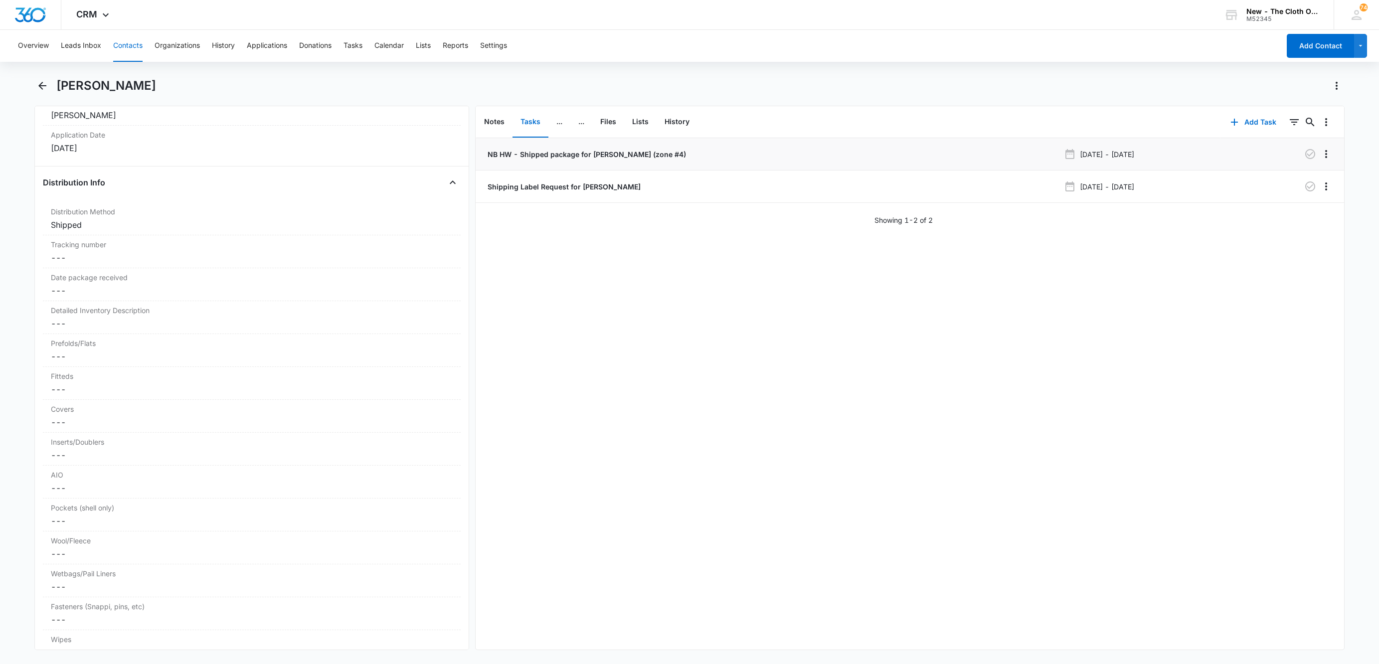
click at [568, 156] on p "NB HW - Shipped package for J. ELLAZAR (zone #4)" at bounding box center [586, 154] width 200 height 10
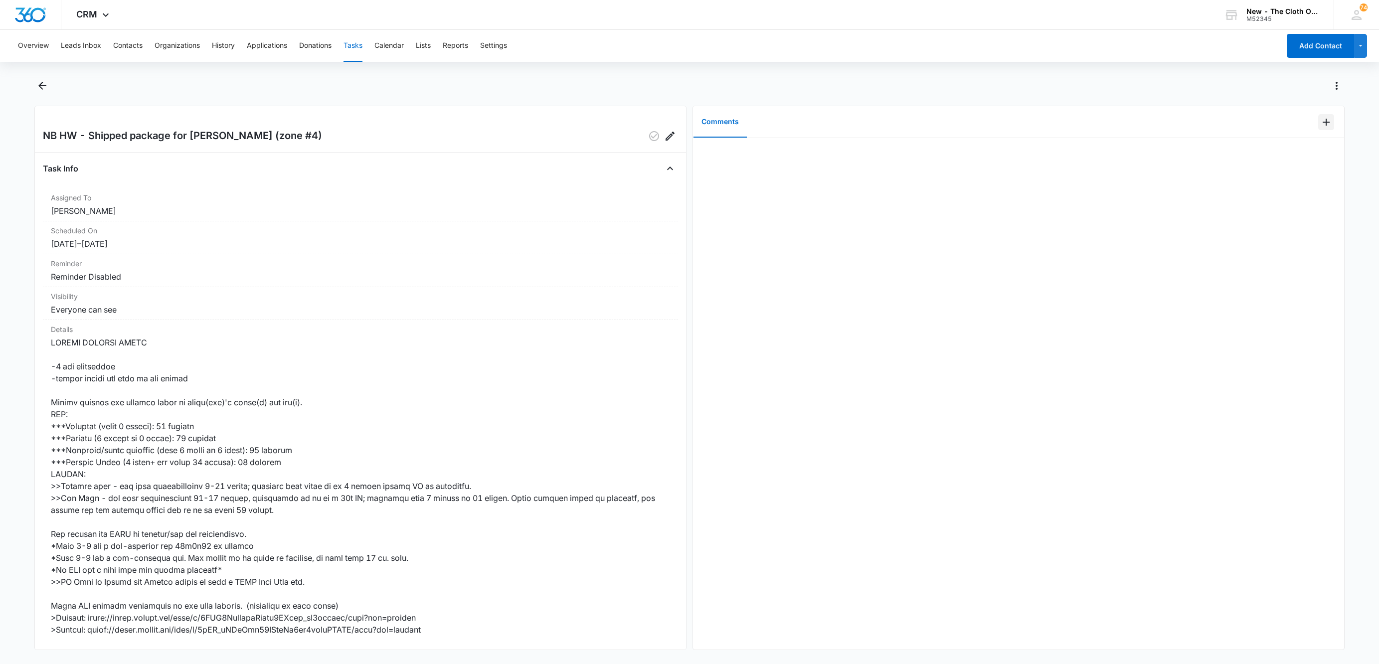
click at [1320, 127] on icon "Add Comment" at bounding box center [1326, 122] width 12 height 12
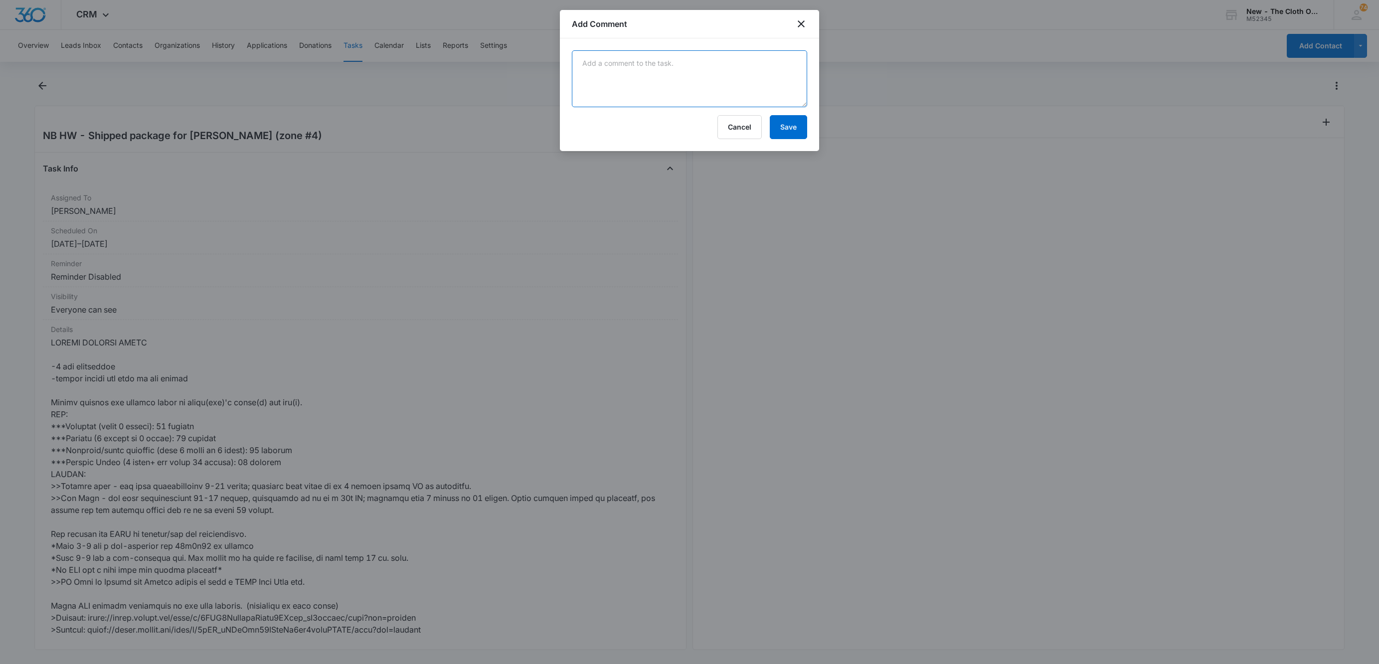
click at [754, 84] on textarea at bounding box center [689, 78] width 235 height 57
paste textarea "9434636106195275774197"
type textarea "9434636106195275774197"
click at [778, 127] on button "Save" at bounding box center [788, 127] width 37 height 24
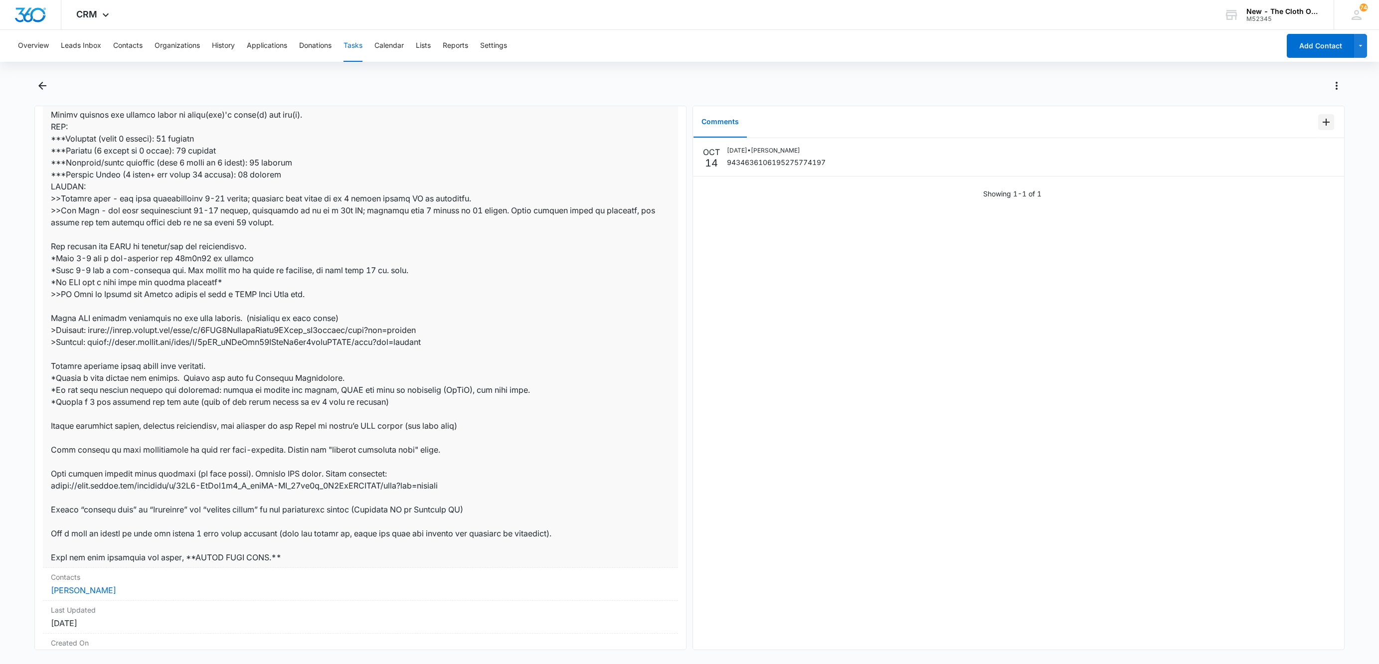
scroll to position [380, 0]
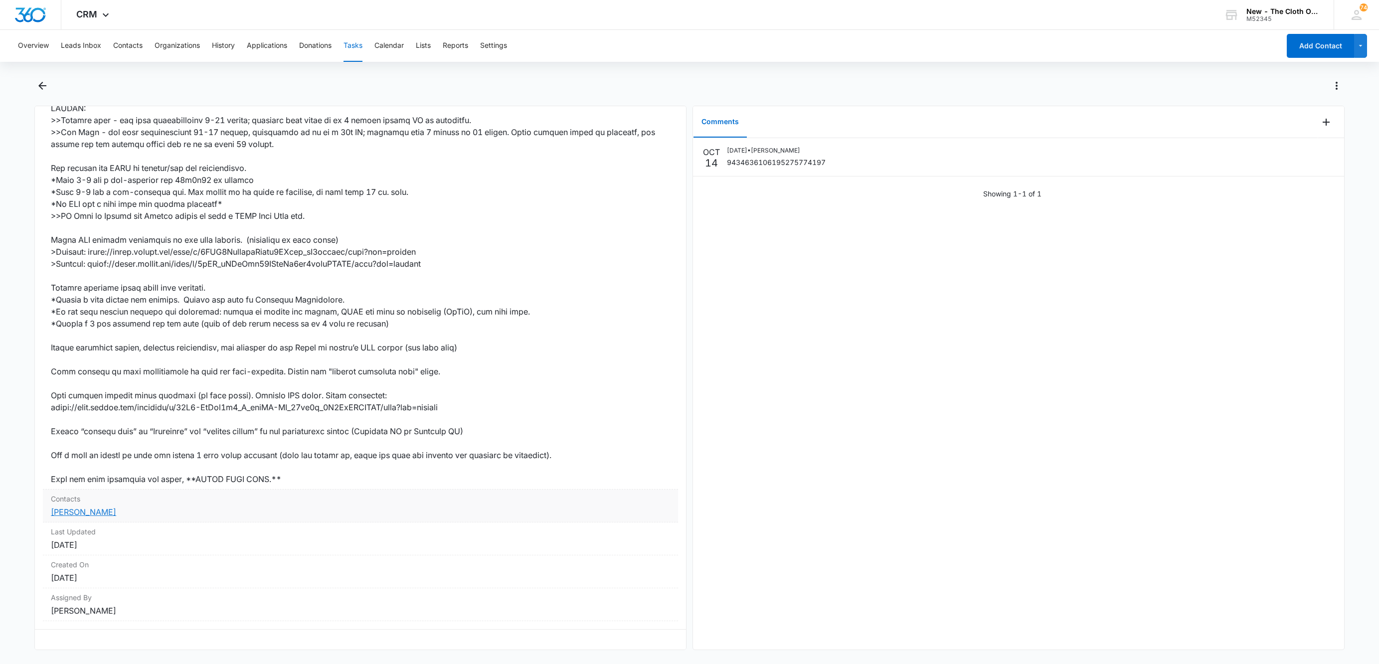
click at [91, 507] on link "Jasmine Ellazar" at bounding box center [83, 512] width 65 height 10
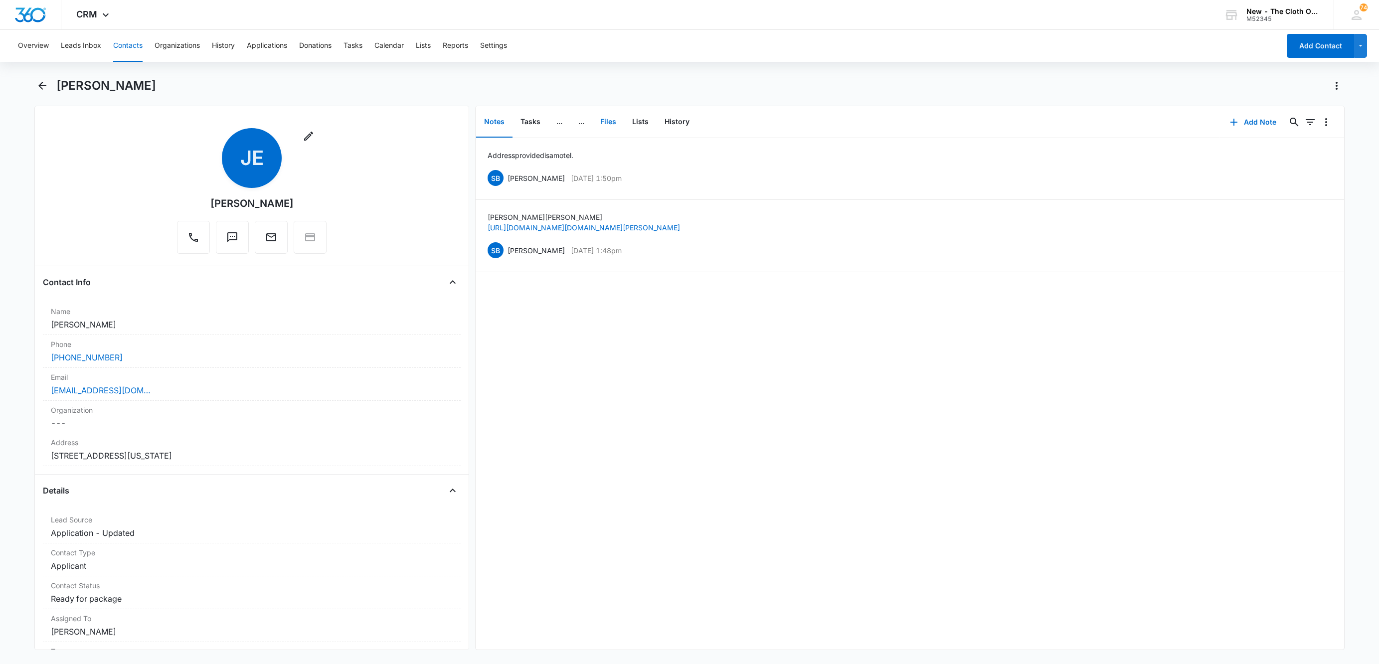
click at [613, 114] on button "Files" at bounding box center [608, 122] width 32 height 31
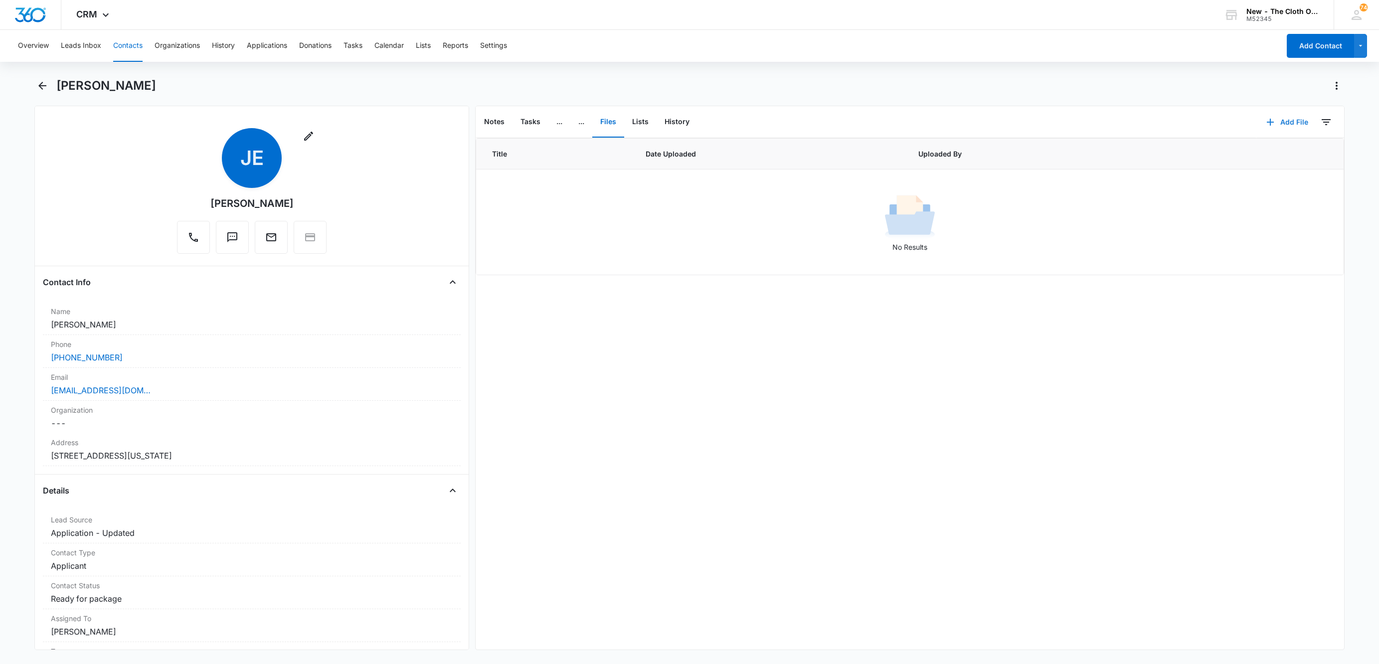
click at [1291, 124] on button "Add File" at bounding box center [1287, 122] width 62 height 24
click at [1289, 155] on button "Upload Files" at bounding box center [1281, 153] width 76 height 15
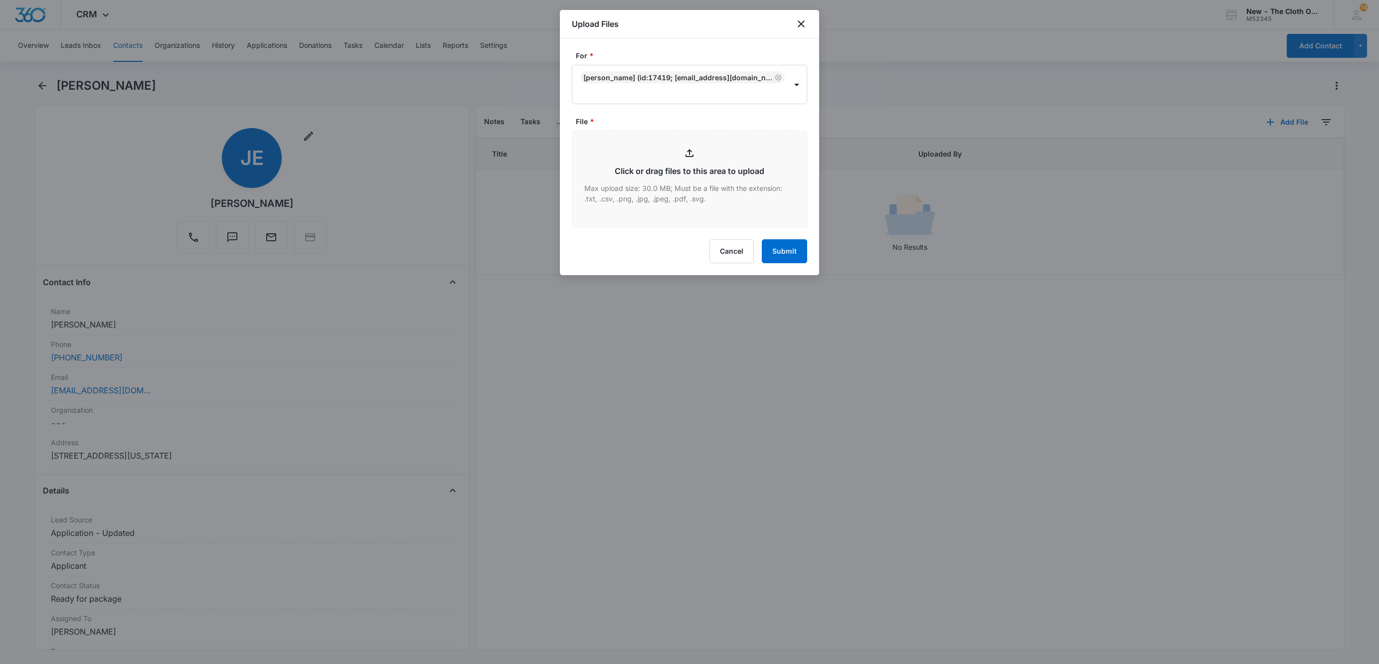
type input "C:\fakepath\NB-9434636106195275774197--Jasmine-Ellazar---10-14-2025.pdf"
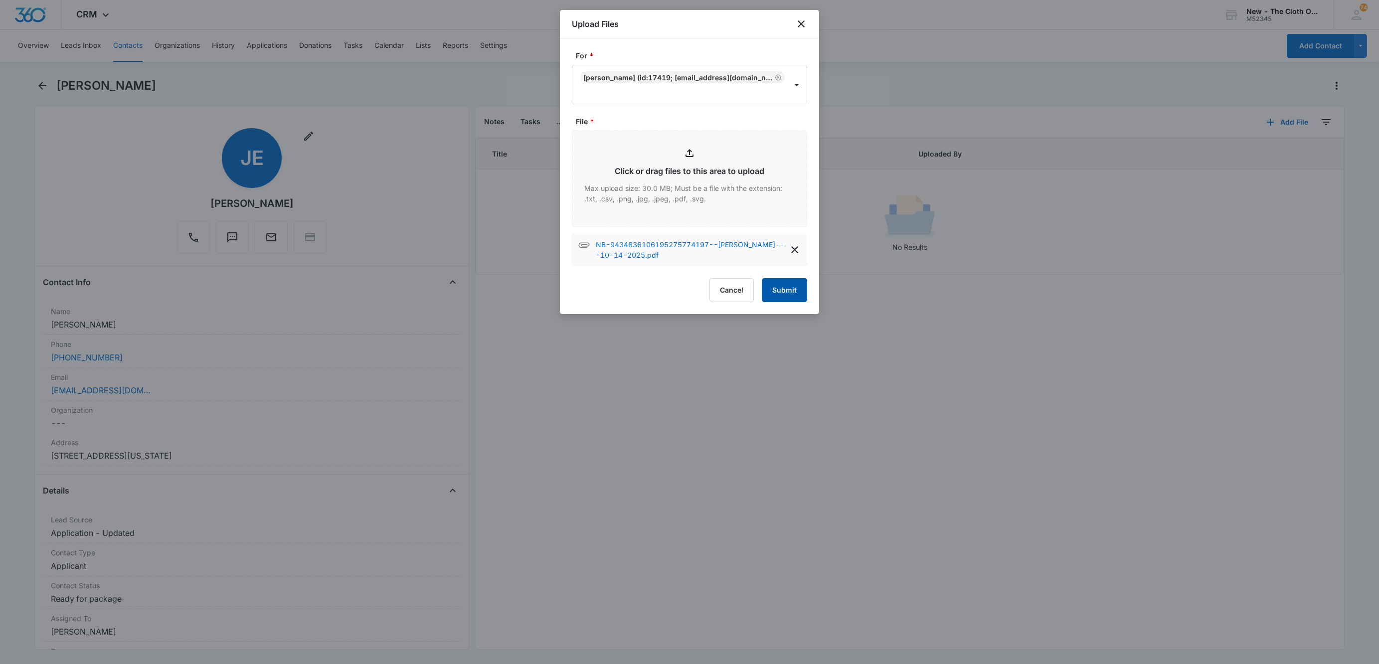
click at [790, 284] on button "Submit" at bounding box center [784, 290] width 45 height 24
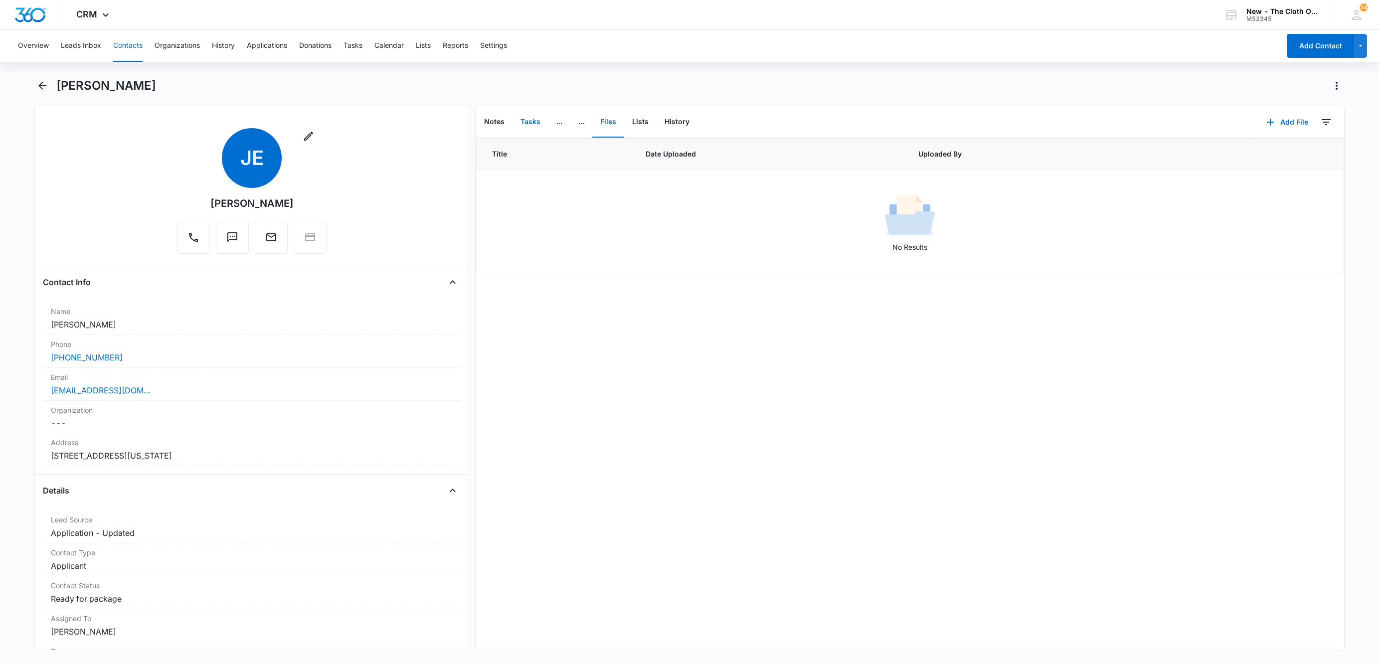
click at [530, 123] on button "Tasks" at bounding box center [531, 122] width 36 height 31
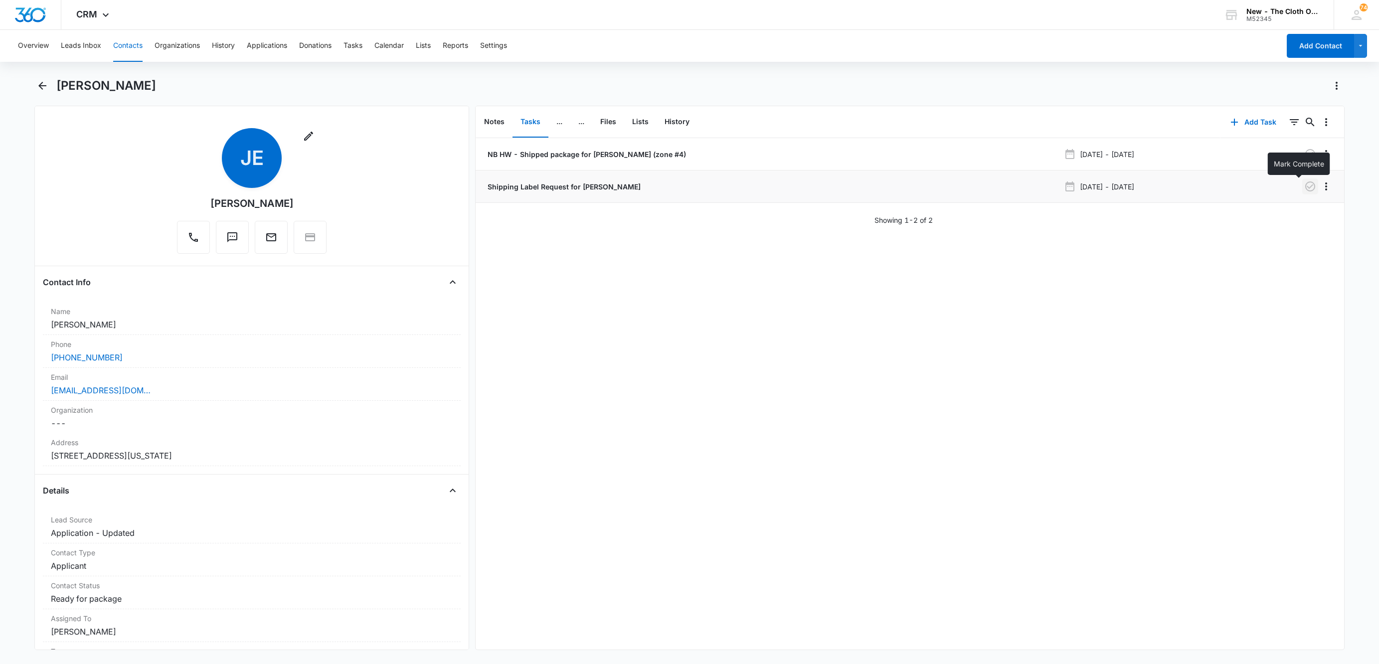
click at [1304, 187] on icon "button" at bounding box center [1310, 186] width 12 height 12
click at [130, 46] on button "Contacts" at bounding box center [127, 46] width 29 height 32
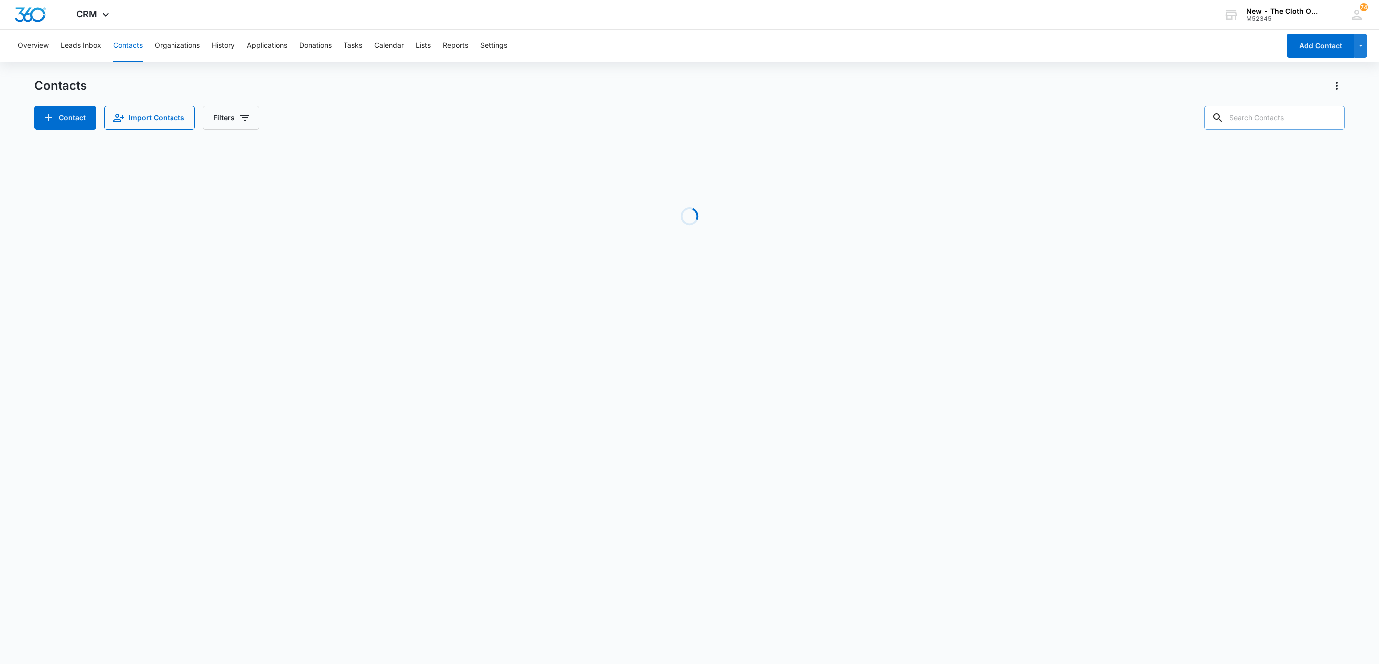
click at [1254, 120] on input "text" at bounding box center [1274, 118] width 141 height 24
paste input "ythompson99@gmail.com"
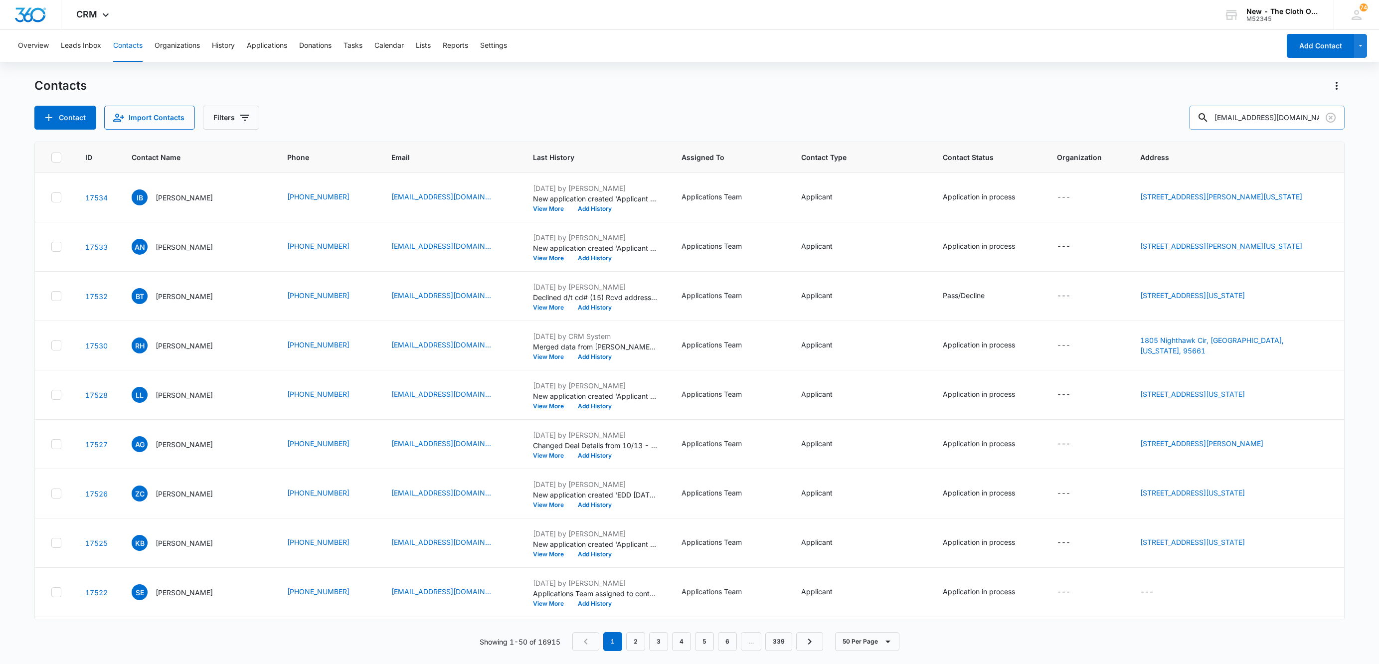
type input "cythompson99@gmail.com"
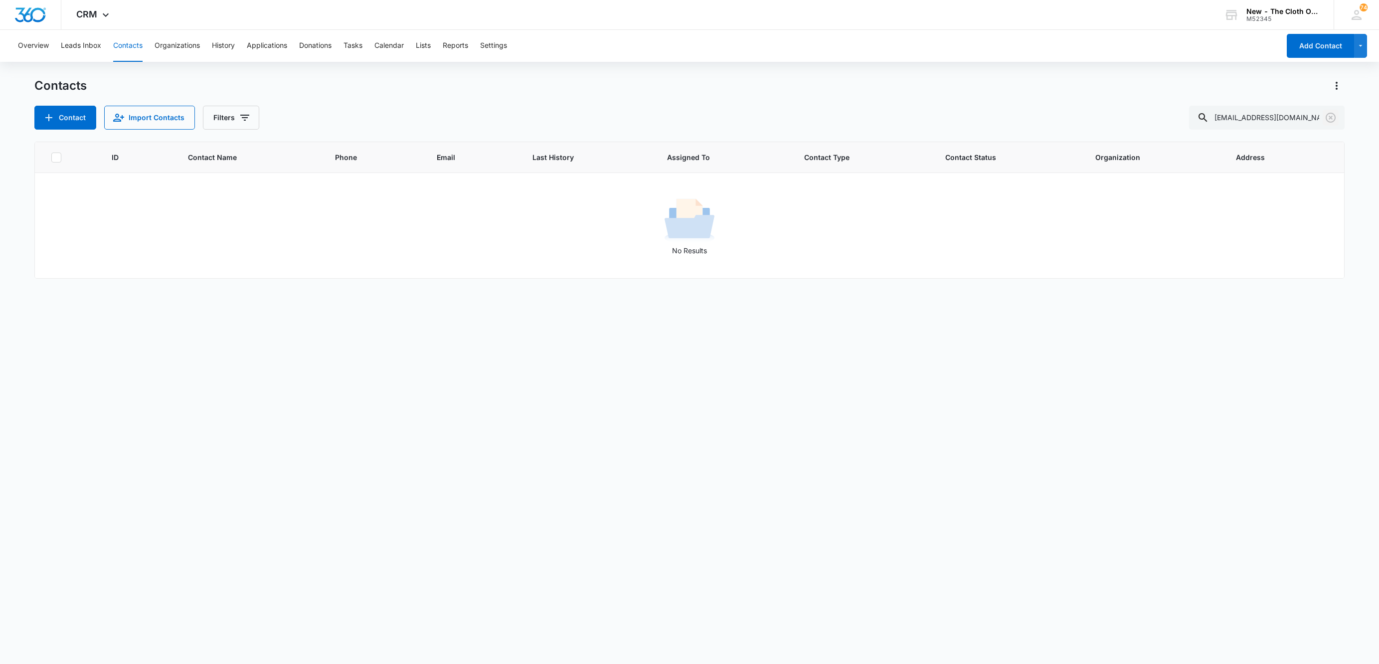
drag, startPoint x: 1327, startPoint y: 119, endPoint x: 1357, endPoint y: 133, distance: 33.2
click at [1329, 119] on icon "Clear" at bounding box center [1331, 118] width 12 height 12
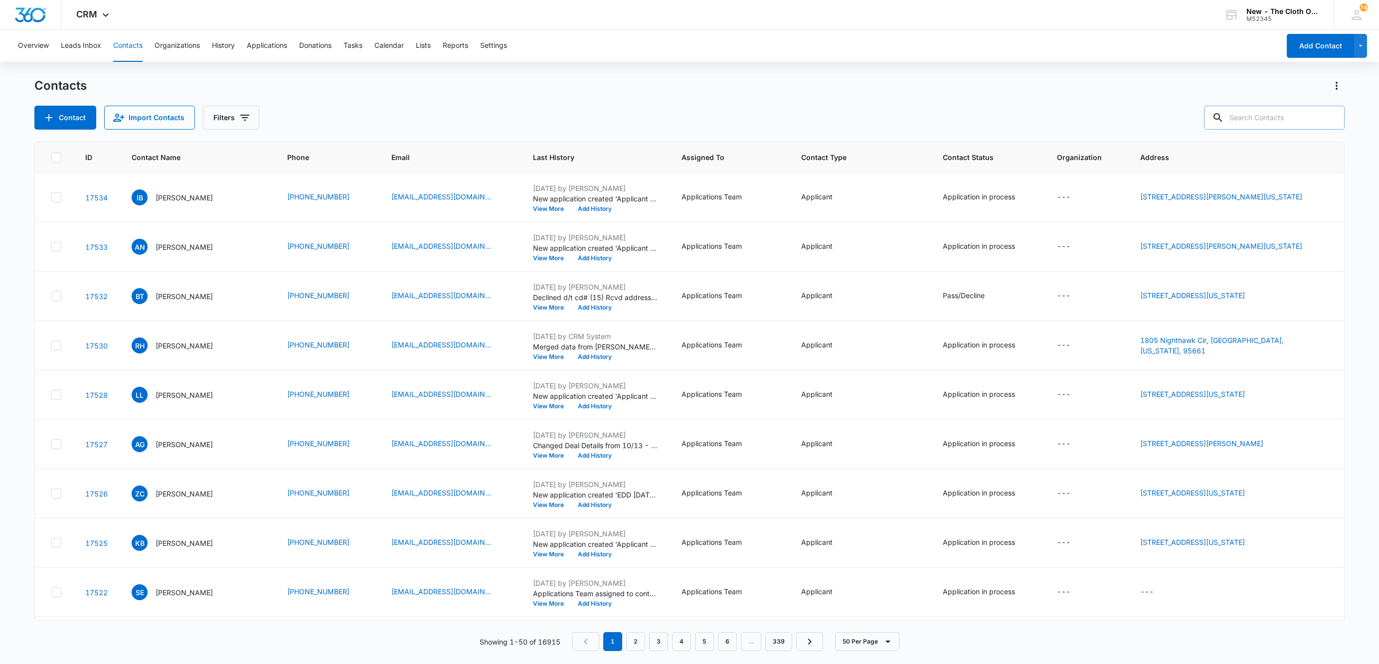
click at [1261, 125] on input "text" at bounding box center [1274, 118] width 141 height 24
paste input "maggiepearlyoung@gmail.com"
type input "maggiepearlyoung@gmail.com"
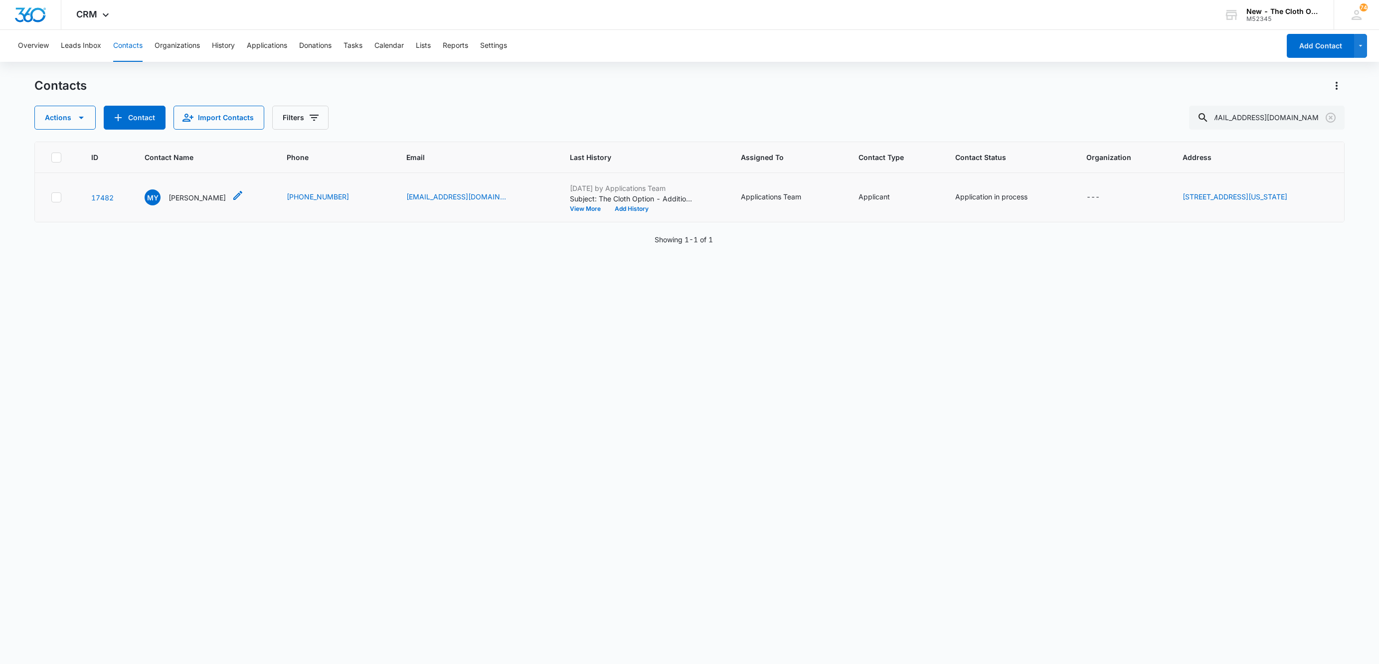
click at [194, 197] on p "Margaret Young" at bounding box center [197, 197] width 57 height 10
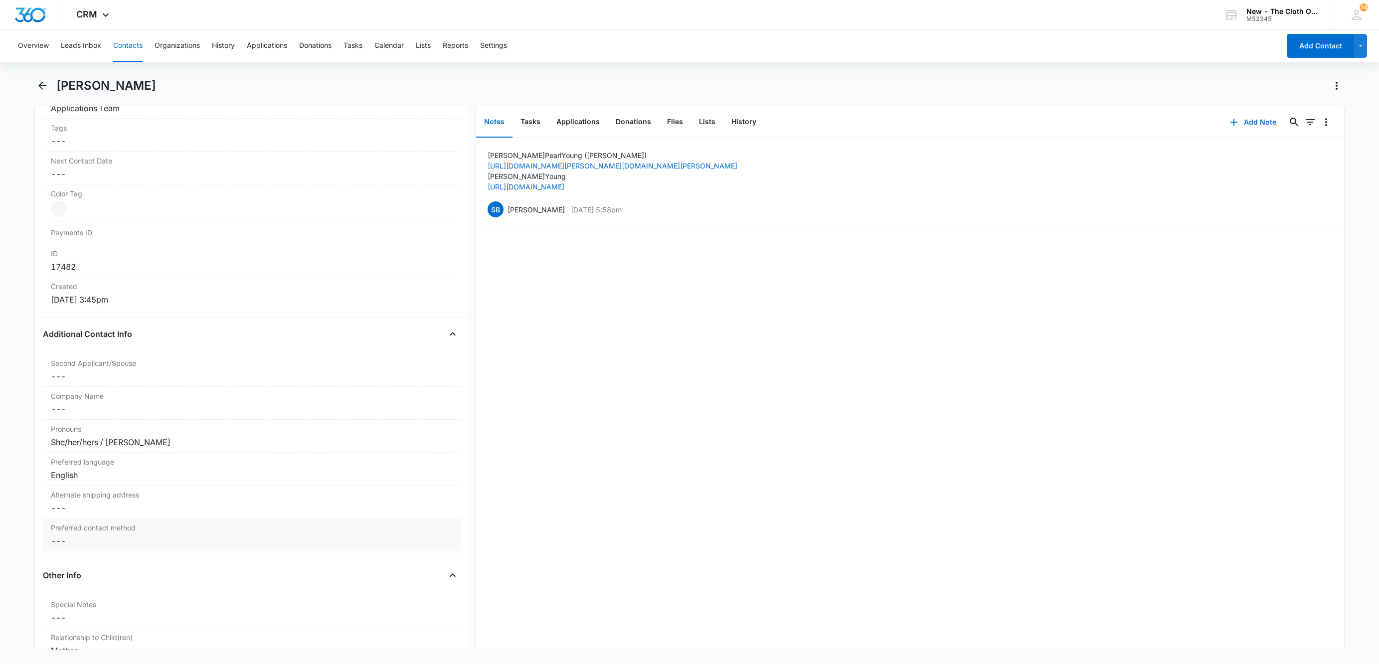
scroll to position [150, 0]
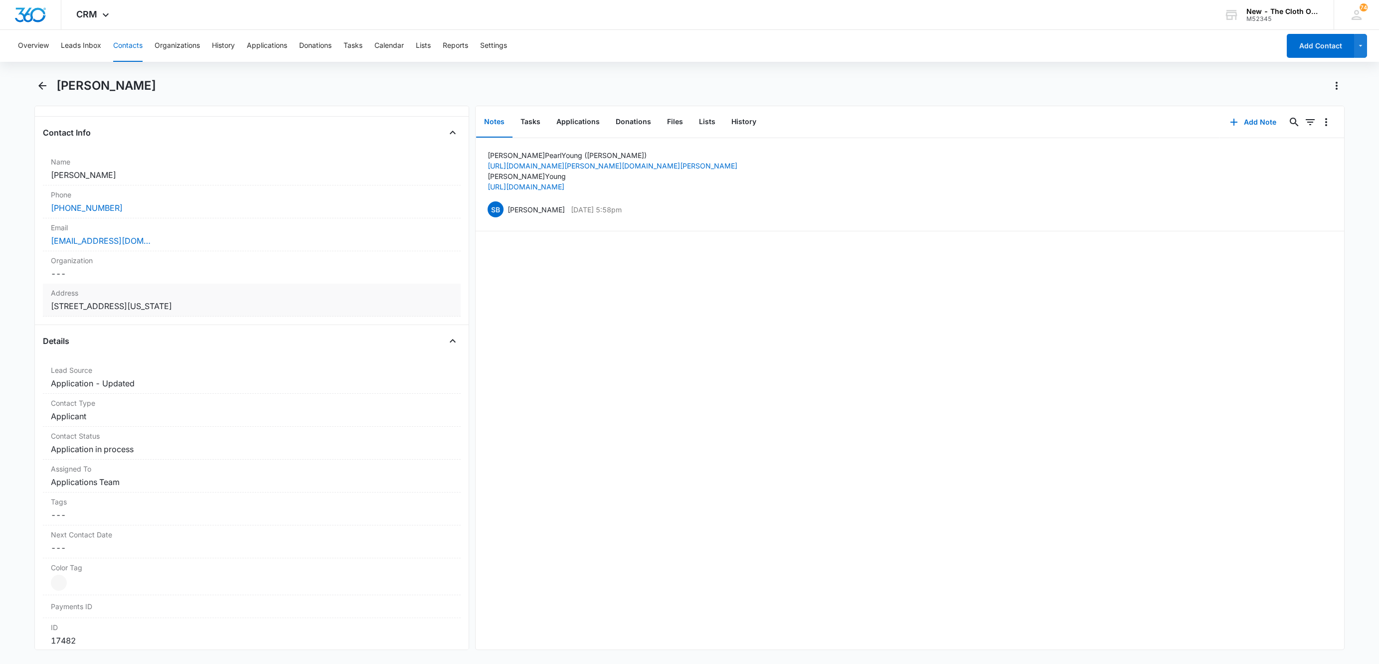
copy dd "Wetumpka Alabama 36092"
drag, startPoint x: 115, startPoint y: 306, endPoint x: -51, endPoint y: 289, distance: 166.9
click at [0, 289] on html "CRM Apps Reputation Websites Forms CRM Email Social Shop Payments POS Ads Intel…" at bounding box center [689, 332] width 1379 height 664
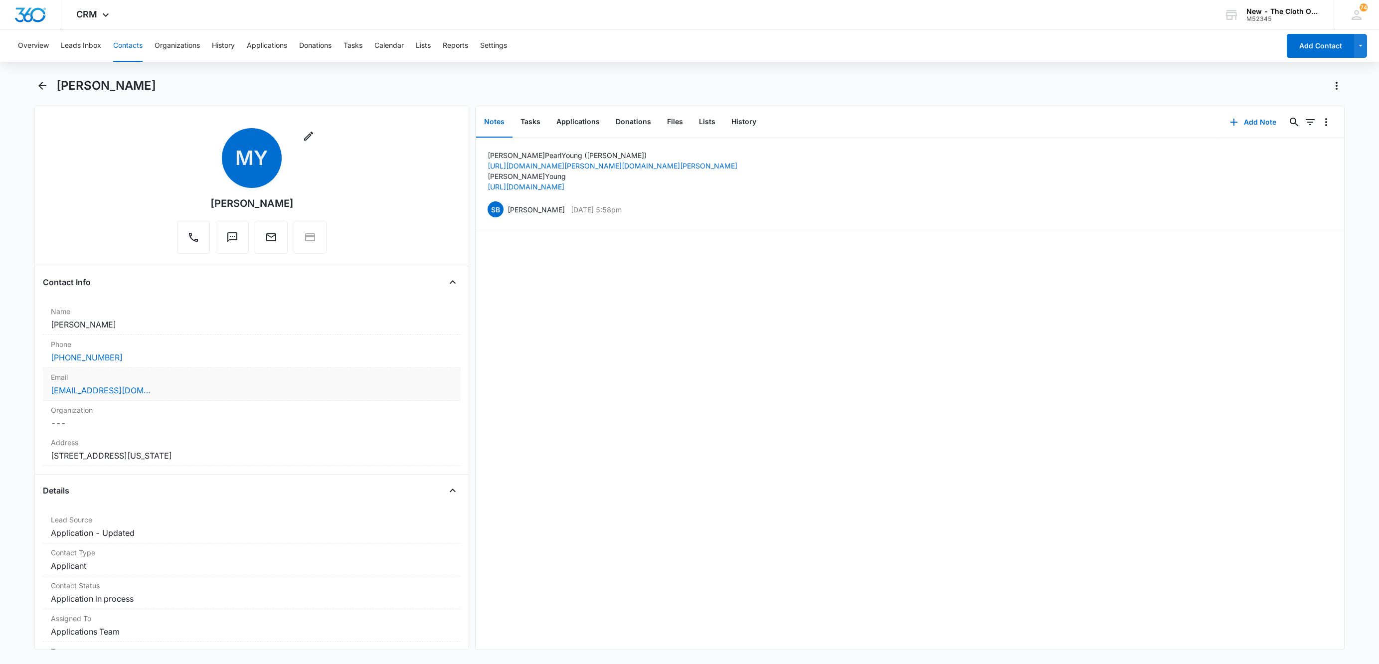
click at [214, 391] on div "maggiepearlyoung@gmail.com" at bounding box center [252, 390] width 402 height 12
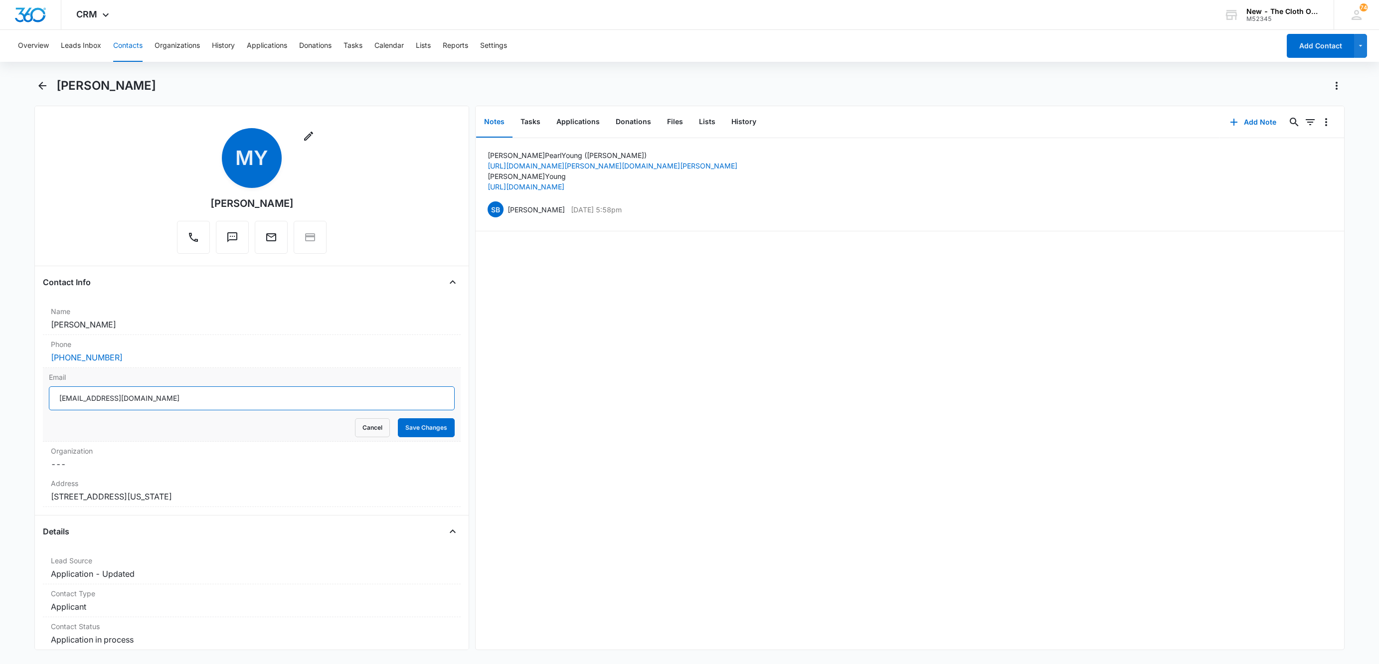
click at [256, 407] on input "maggiepearlyoung@gmail.com" at bounding box center [252, 398] width 406 height 24
click at [362, 431] on button "Cancel" at bounding box center [372, 427] width 35 height 19
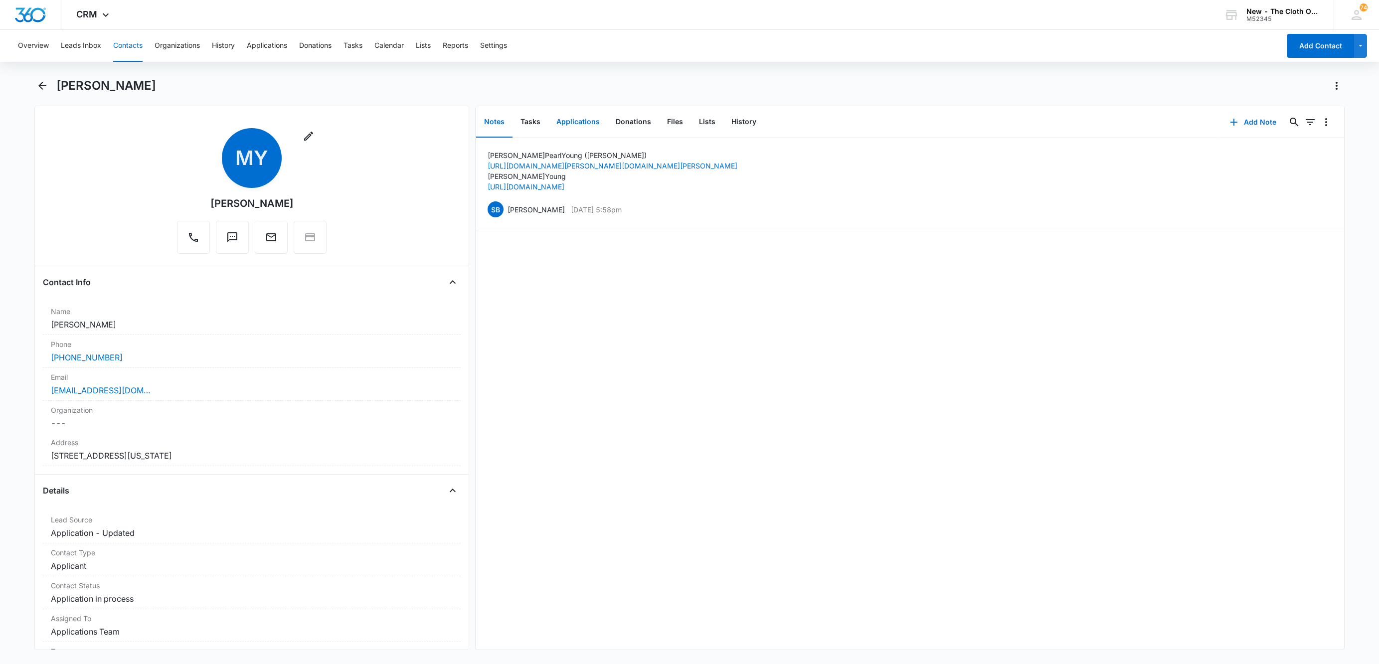
click at [590, 126] on button "Applications" at bounding box center [577, 122] width 59 height 31
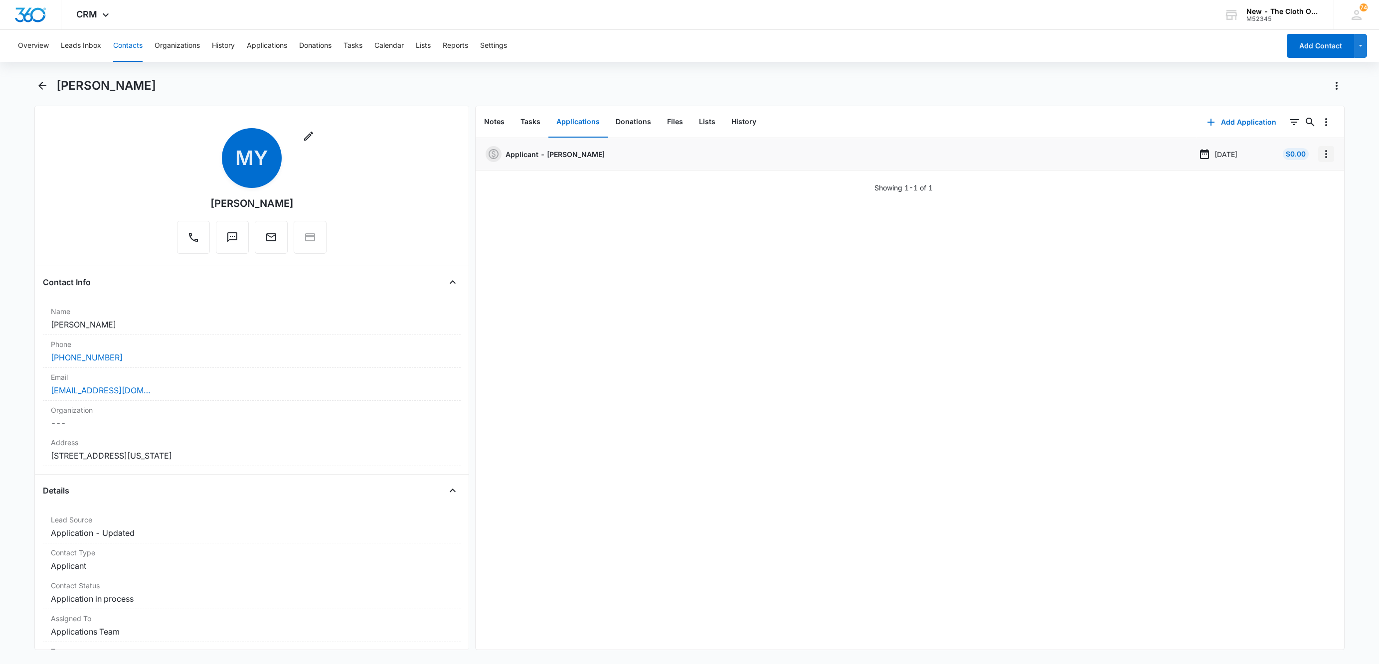
click at [1320, 157] on icon "Overflow Menu" at bounding box center [1326, 154] width 12 height 12
click at [1313, 181] on button "Edit" at bounding box center [1294, 182] width 57 height 15
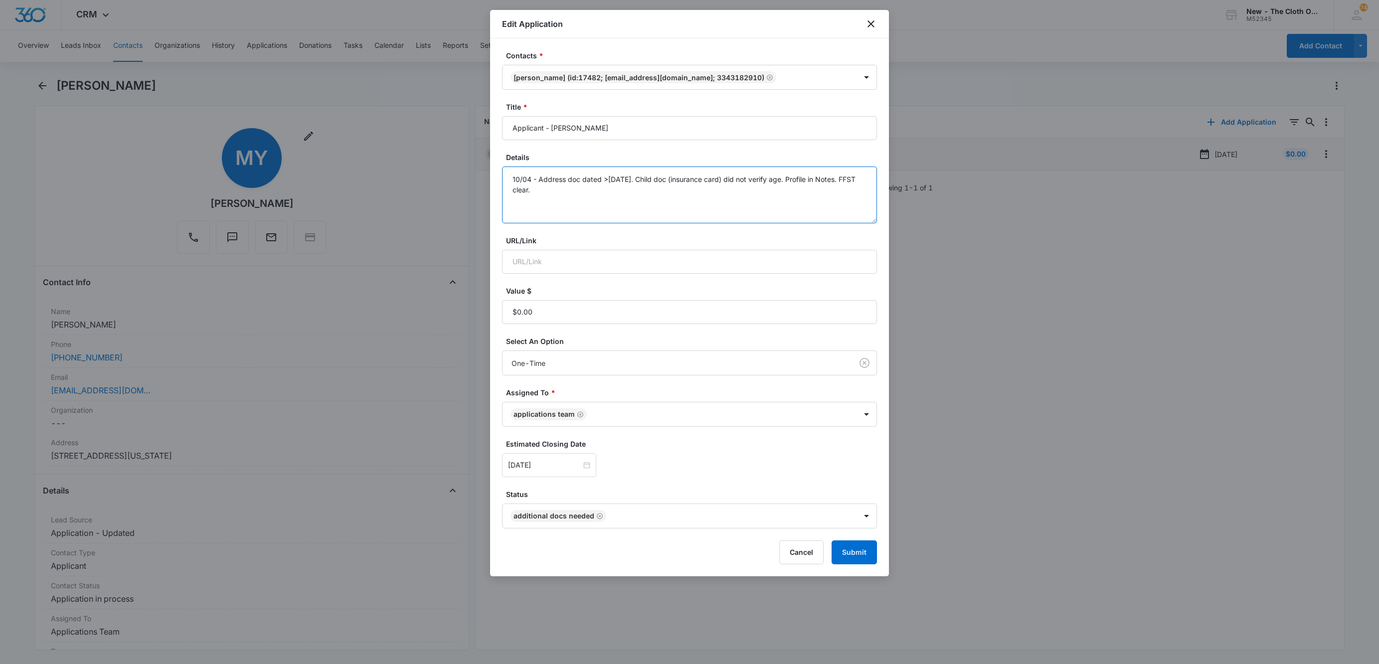
click at [695, 194] on textarea "10/04 - Address doc dated >30 days ago. Child doc (insurance card) did not veri…" at bounding box center [689, 195] width 375 height 57
type textarea "10/04 - Address doc dated >30 days ago. Child doc (insurance card) did not veri…"
click at [560, 467] on input "Oct 11, 2025" at bounding box center [544, 465] width 73 height 11
type input "Oct 24, 2025"
click at [603, 386] on div "24" at bounding box center [607, 391] width 12 height 12
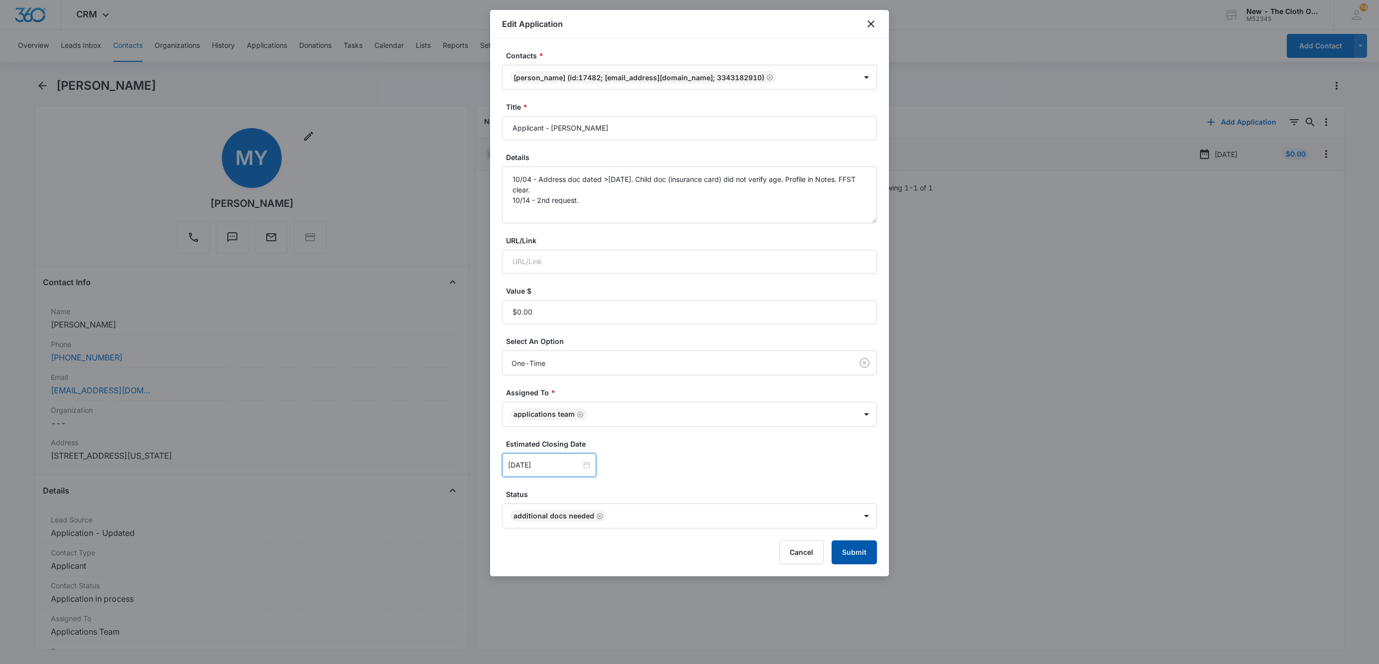
click at [846, 558] on button "Submit" at bounding box center [854, 552] width 45 height 24
